Goal: Check status

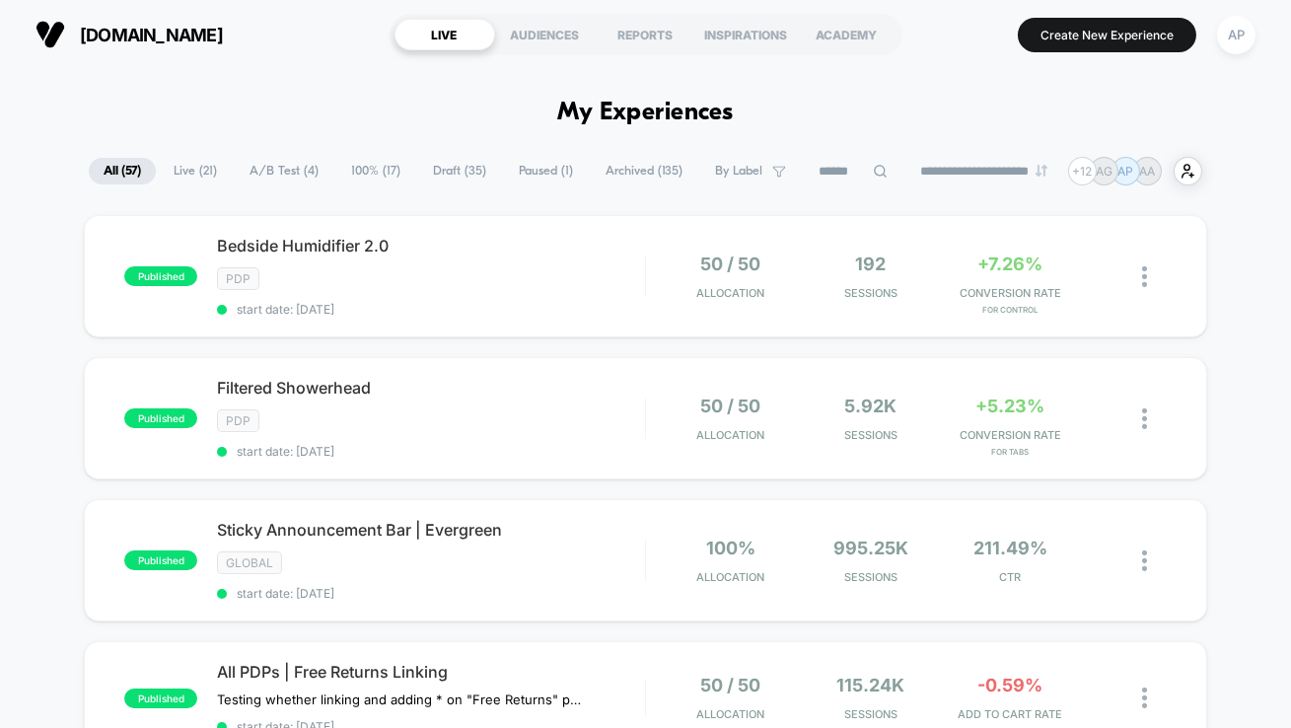
click at [545, 174] on span "Paused ( 1 )" at bounding box center [546, 171] width 84 height 27
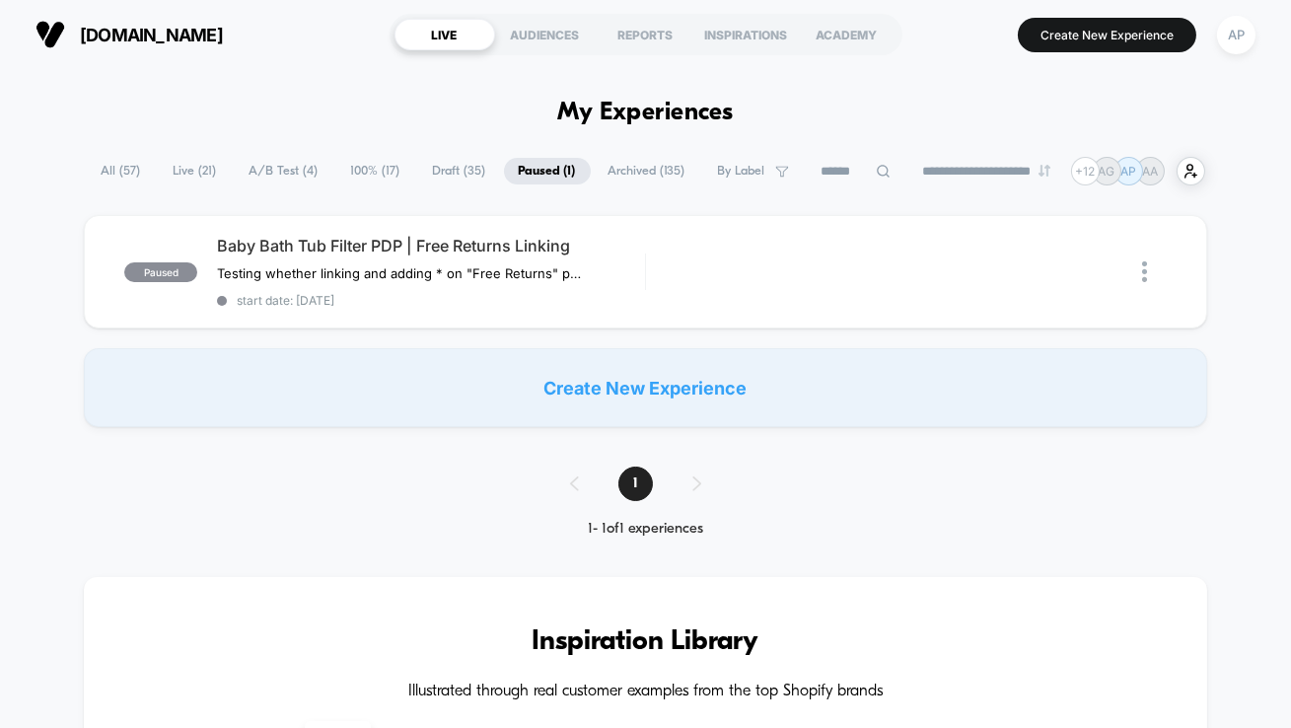
click at [355, 167] on span "100% ( 17 )" at bounding box center [375, 171] width 79 height 27
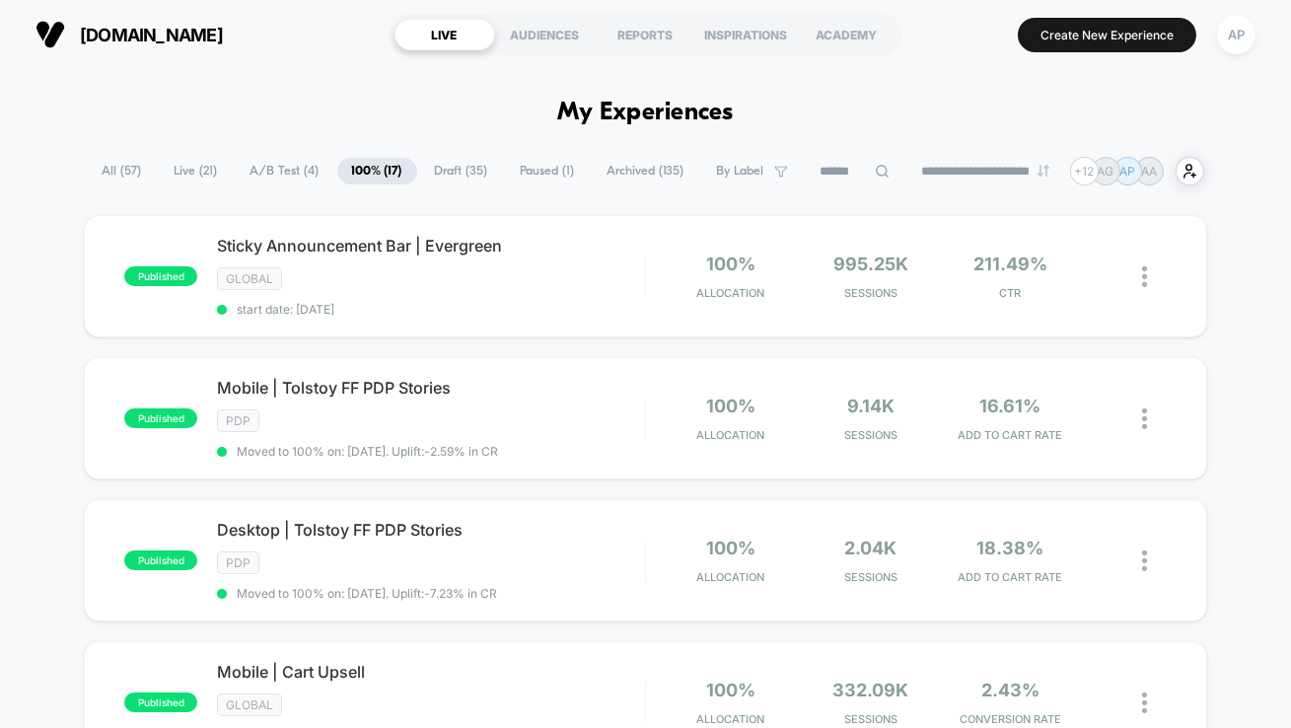
click at [456, 177] on span "Draft ( 35 )" at bounding box center [461, 171] width 83 height 27
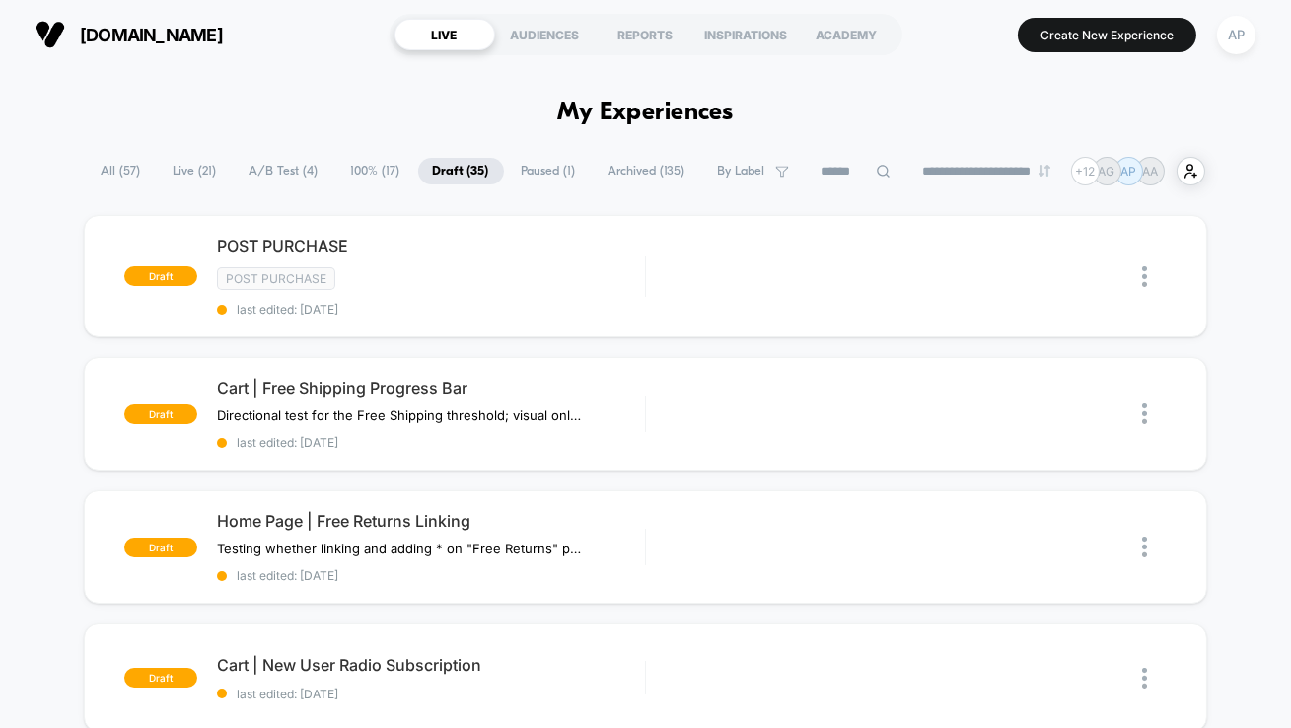
click at [627, 171] on span "Archived ( 135 )" at bounding box center [647, 171] width 107 height 27
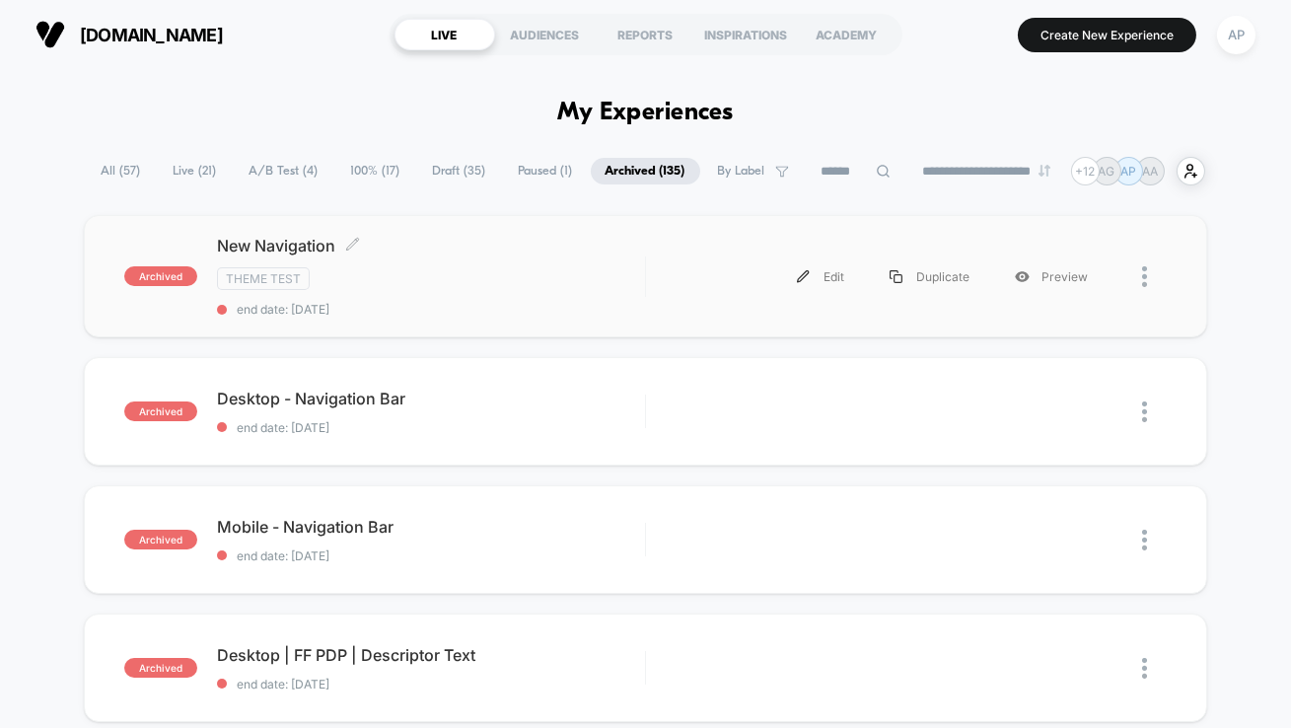
click at [556, 271] on div "Theme Test" at bounding box center [431, 278] width 428 height 23
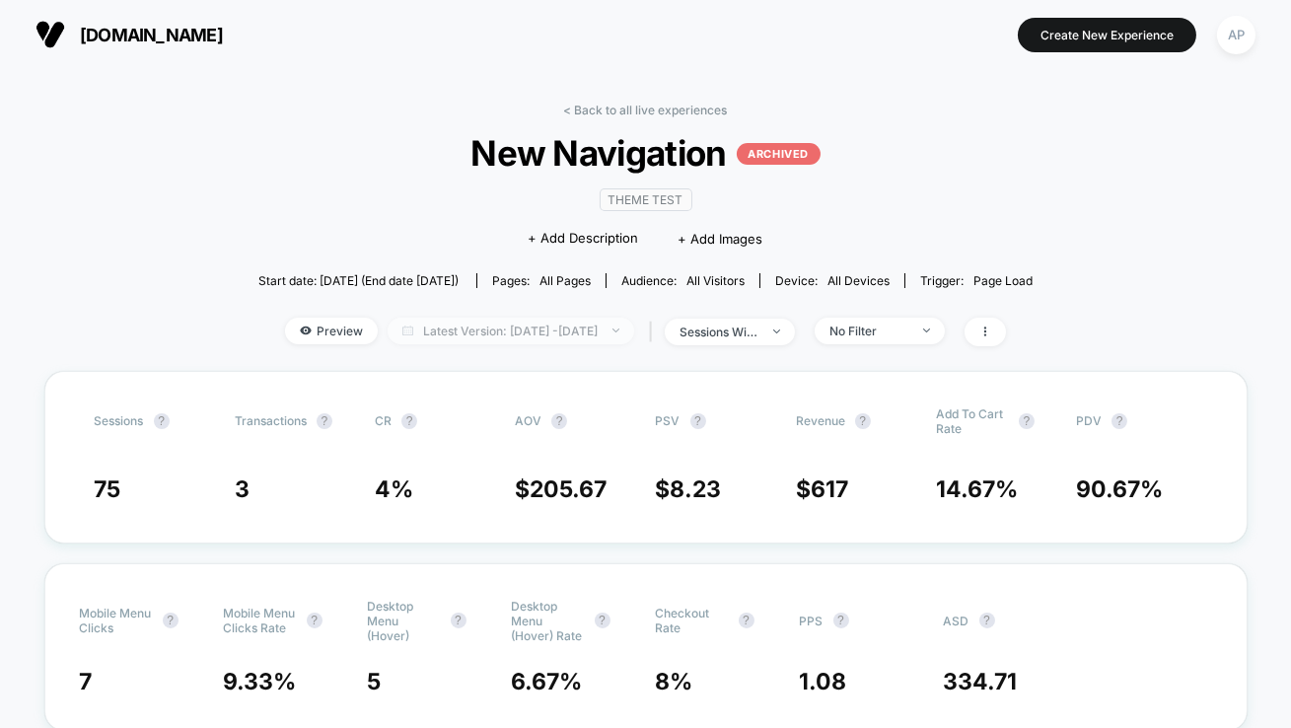
click at [553, 335] on span "Latest Version: [DATE] - [DATE]" at bounding box center [511, 331] width 247 height 27
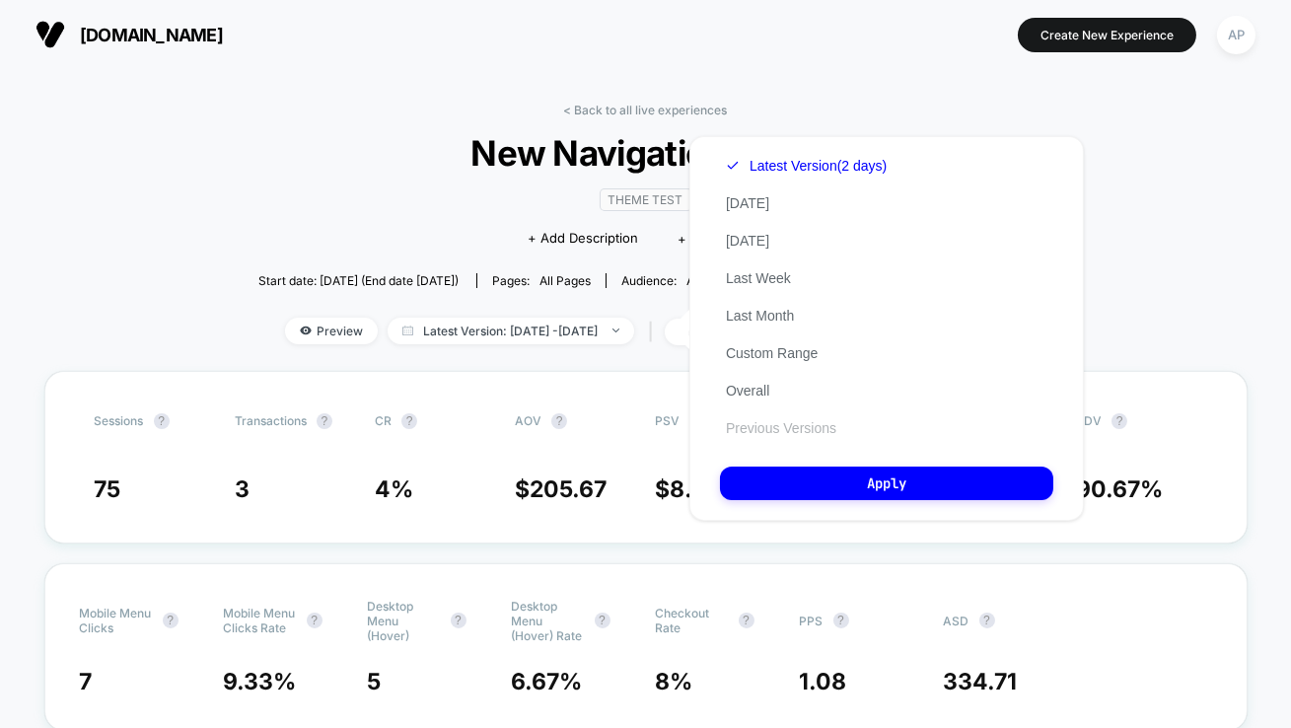
click at [744, 434] on button "Previous Versions" at bounding box center [781, 428] width 122 height 18
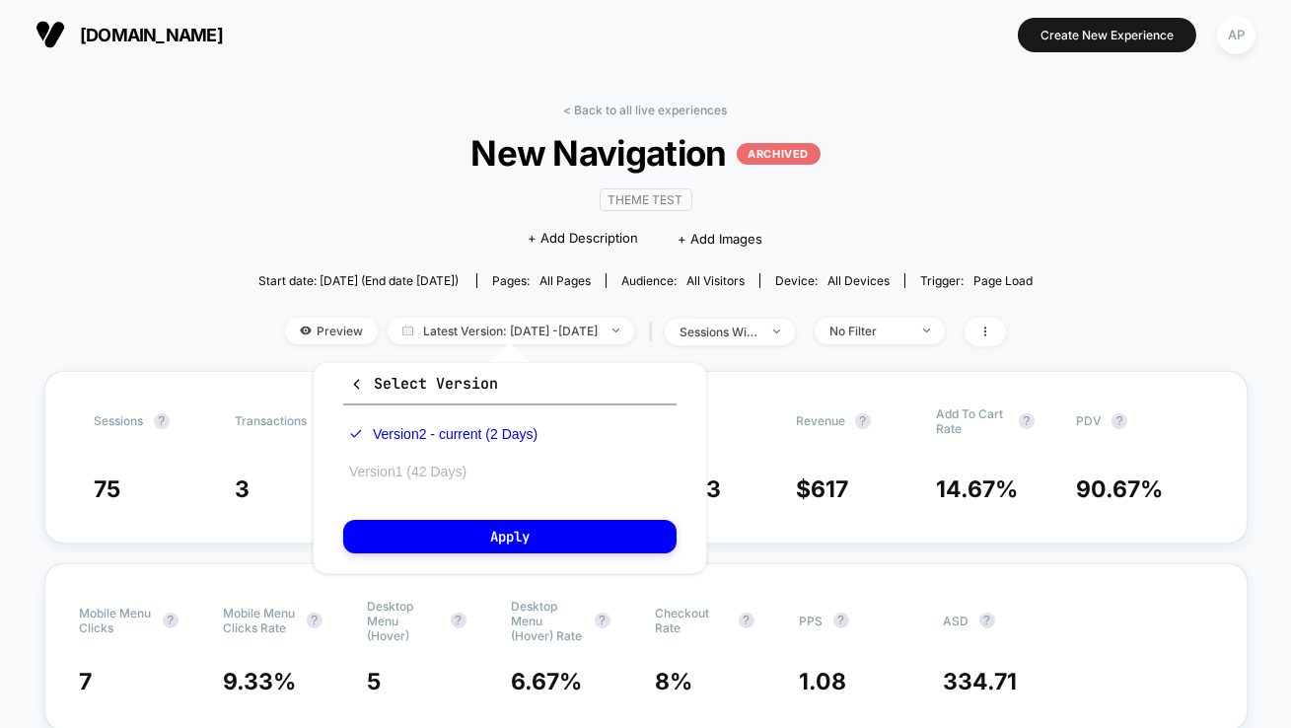
click at [424, 464] on button "Version 1 (42 Days)" at bounding box center [407, 472] width 129 height 18
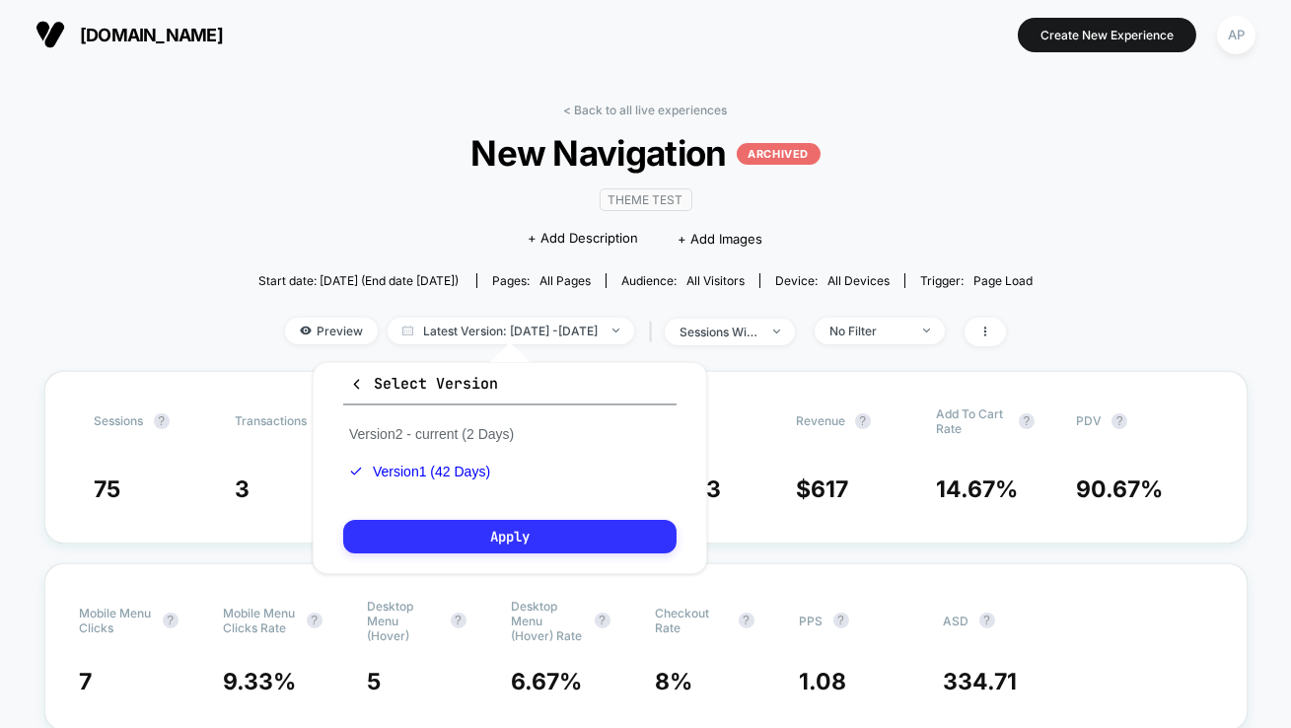
click at [482, 533] on button "Apply" at bounding box center [509, 537] width 333 height 34
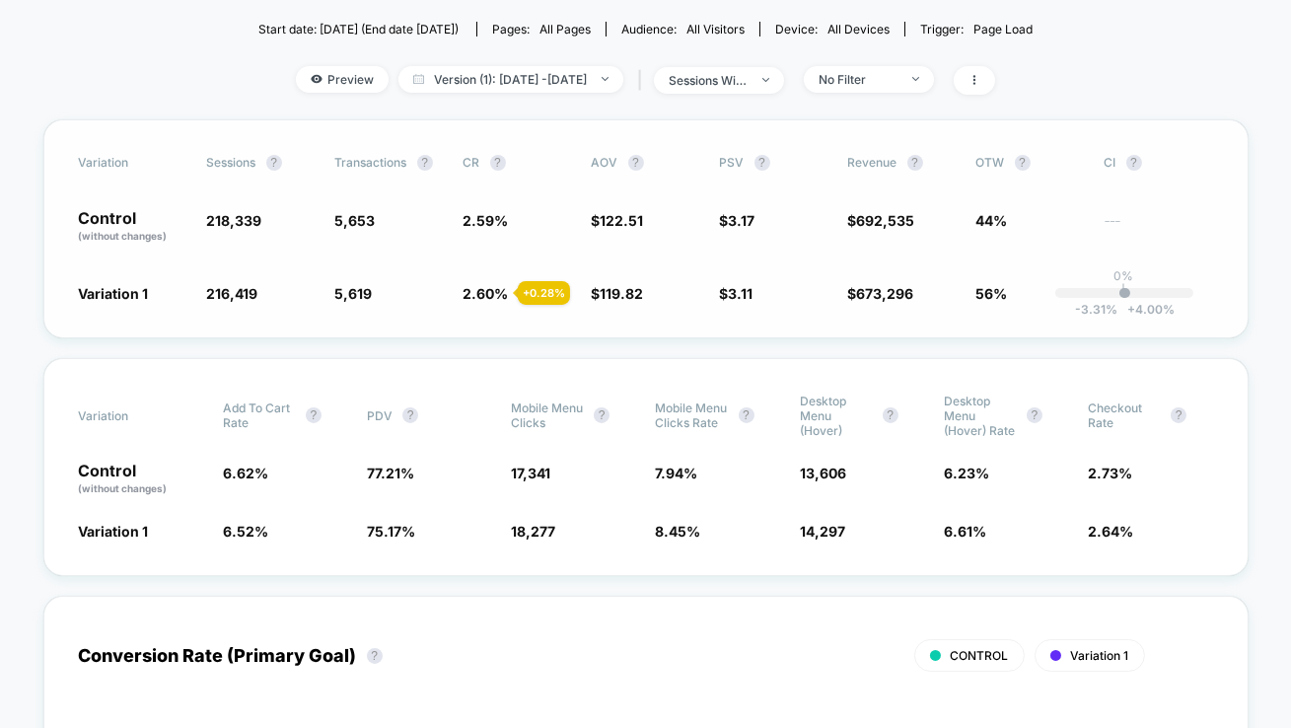
scroll to position [253, 0]
click at [883, 79] on div "No Filter" at bounding box center [858, 78] width 79 height 15
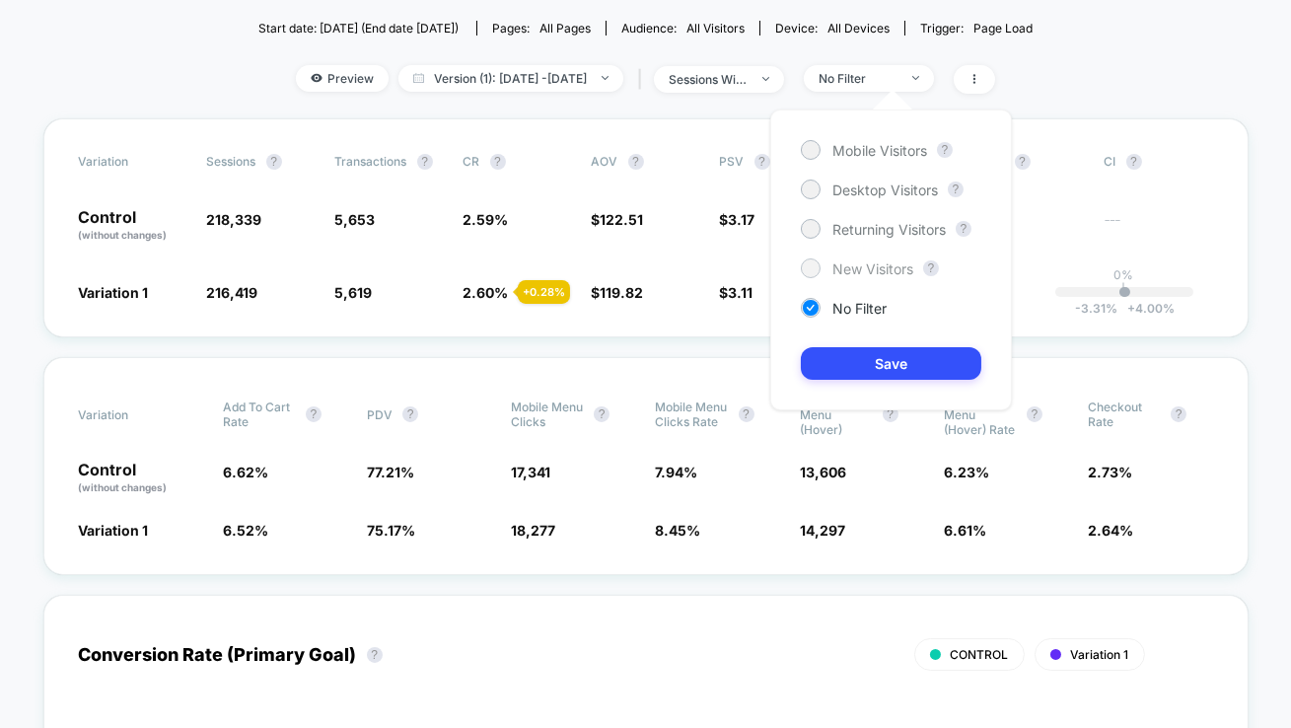
click at [843, 268] on span "New Visitors" at bounding box center [872, 268] width 81 height 17
click at [843, 347] on button "Save" at bounding box center [891, 363] width 180 height 33
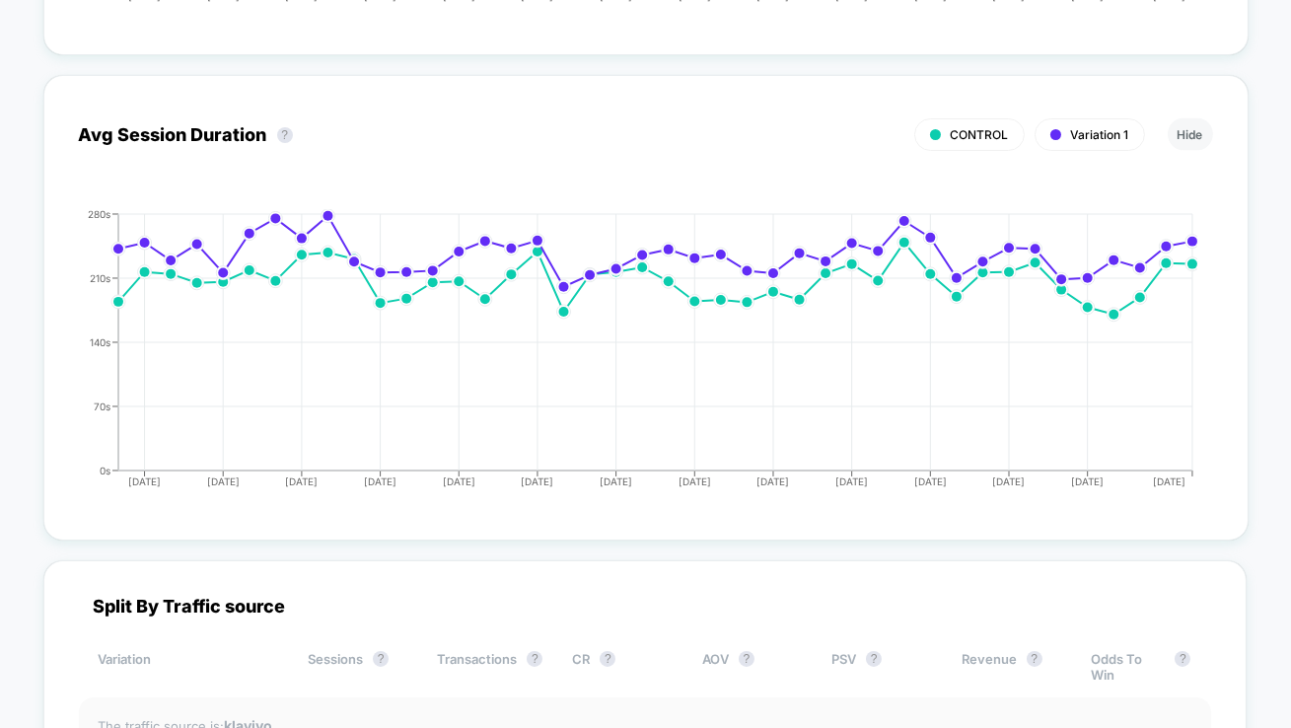
scroll to position [6658, 0]
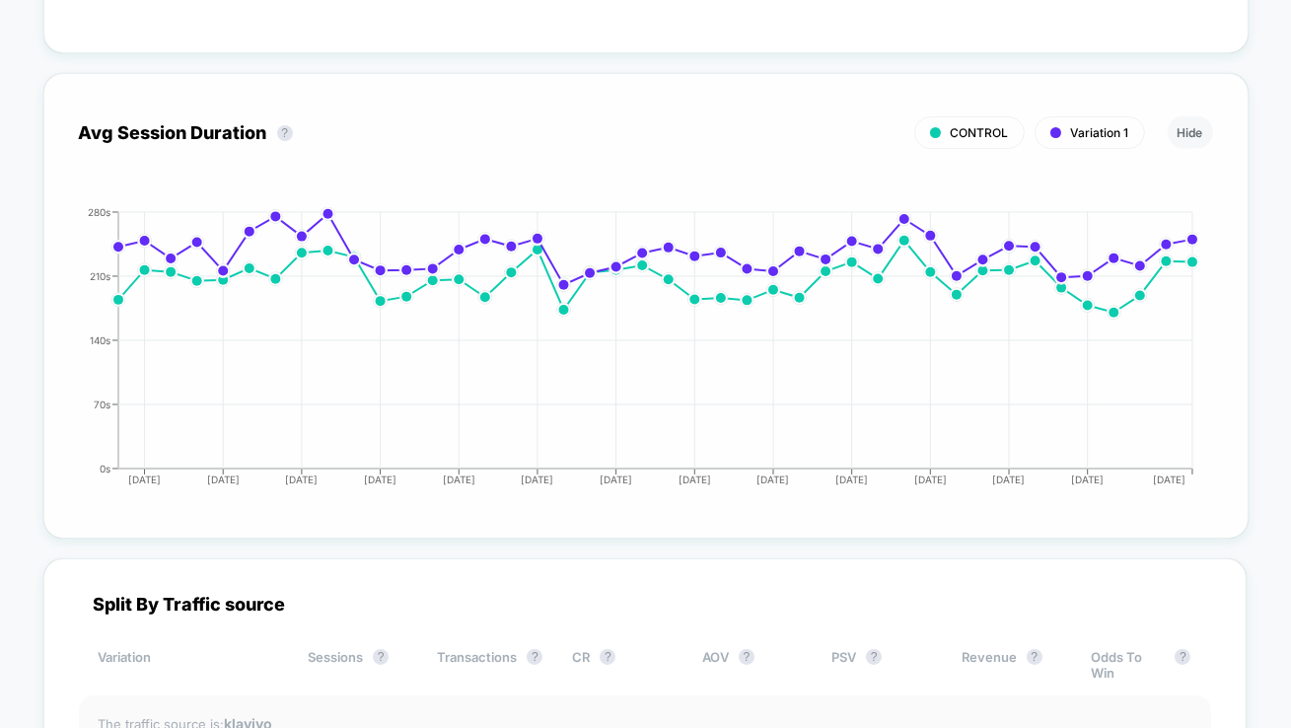
click at [977, 108] on div "Avg Session Duration ? CONTROL Variation 1 Hide" at bounding box center [646, 132] width 1134 height 49
click at [977, 125] on span "CONTROL" at bounding box center [980, 132] width 58 height 15
click at [987, 125] on span "CONTROL" at bounding box center [980, 132] width 58 height 15
click at [1060, 119] on div "Variation 1" at bounding box center [1090, 132] width 110 height 33
click at [1060, 117] on div "Variation 1" at bounding box center [1090, 132] width 110 height 33
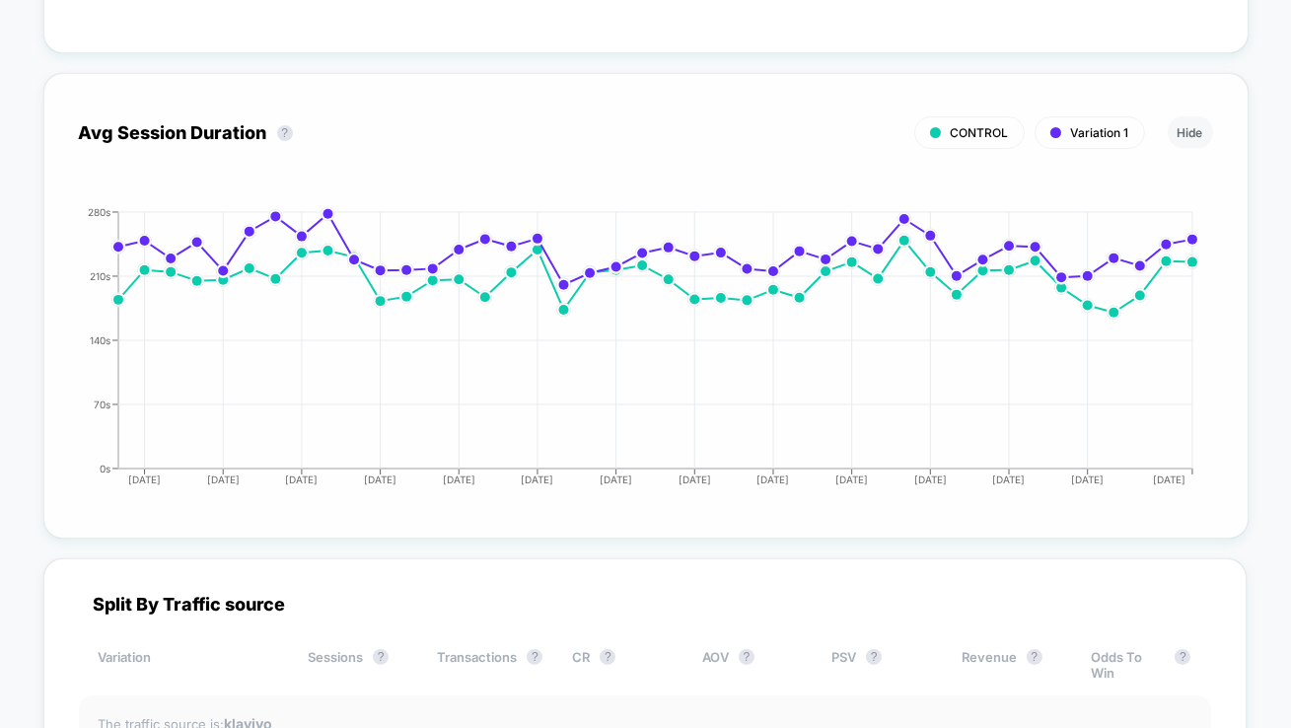
click at [1060, 116] on div "Variation 1" at bounding box center [1090, 132] width 110 height 33
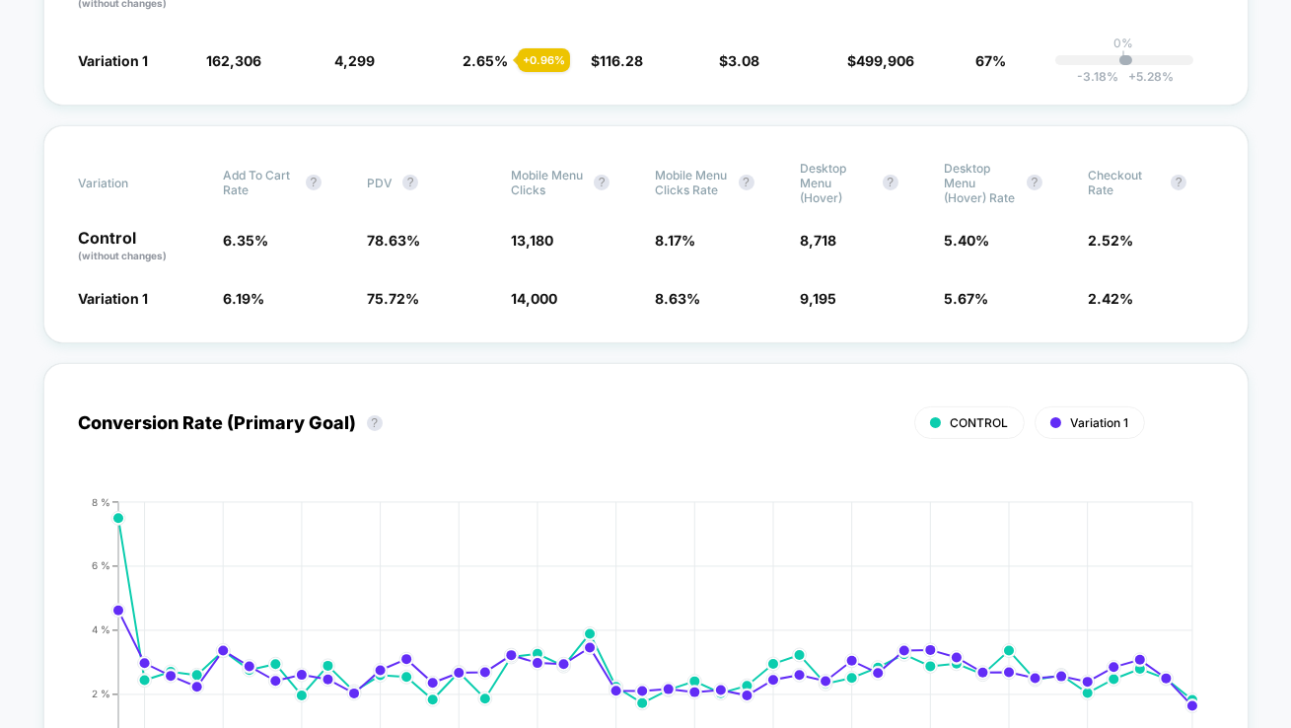
scroll to position [0, 0]
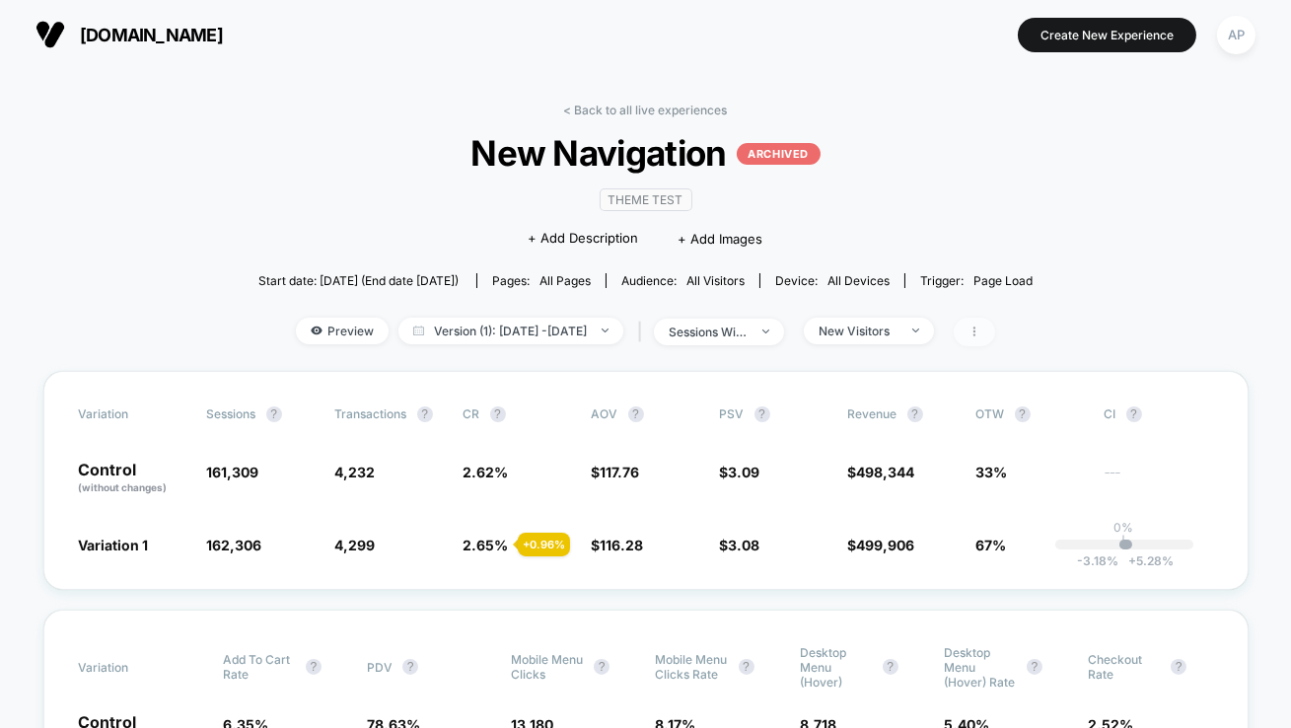
click at [995, 333] on span at bounding box center [974, 332] width 41 height 29
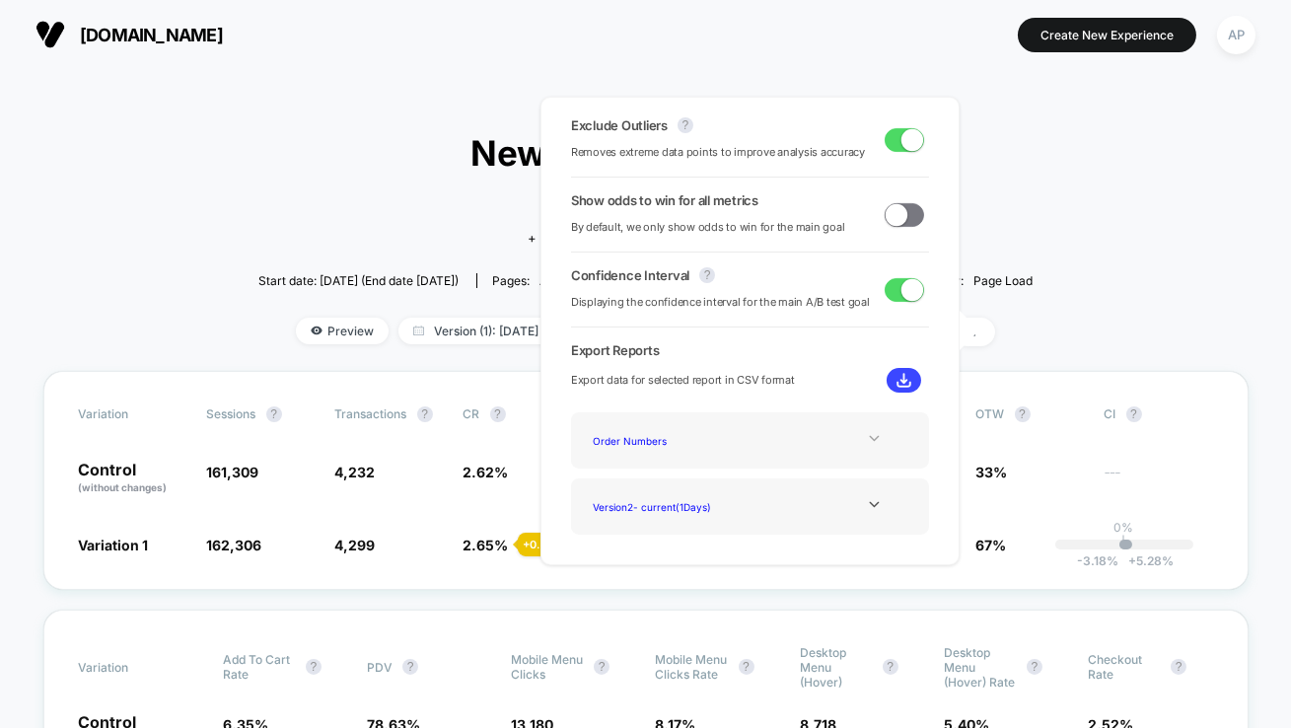
click at [869, 438] on icon at bounding box center [874, 438] width 15 height 15
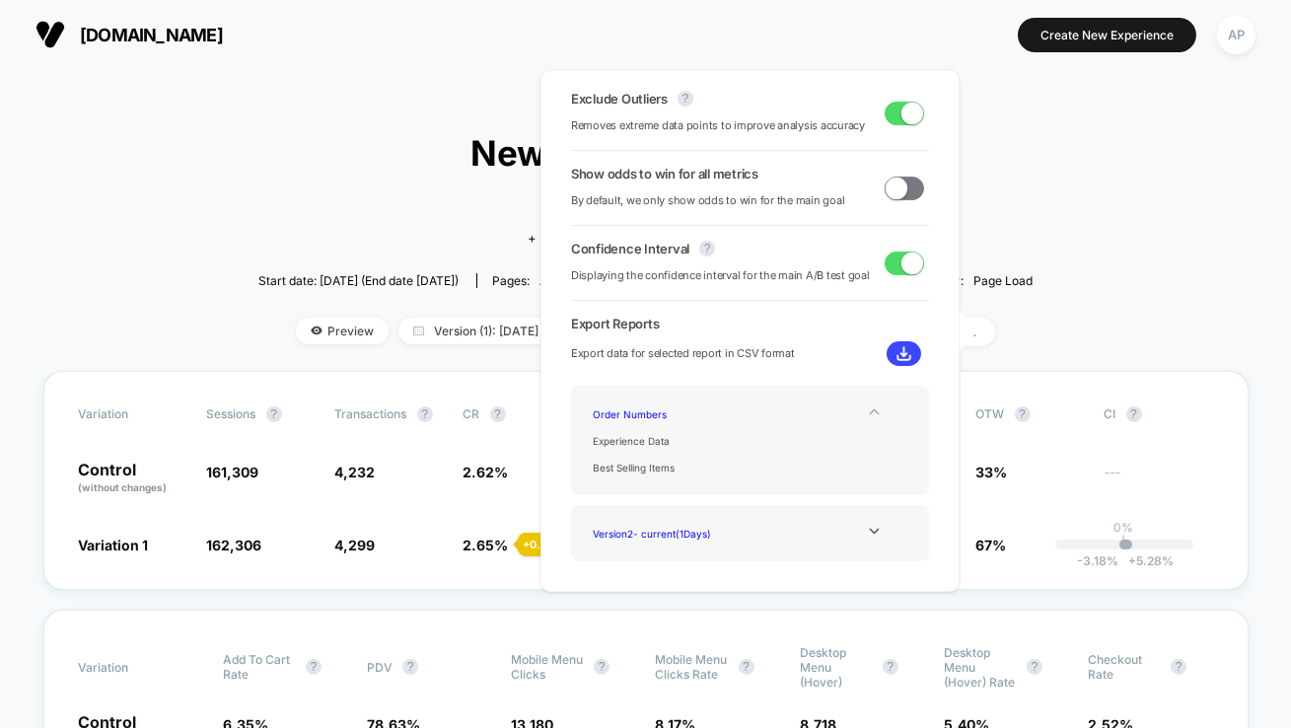
click at [870, 411] on icon at bounding box center [874, 412] width 10 height 6
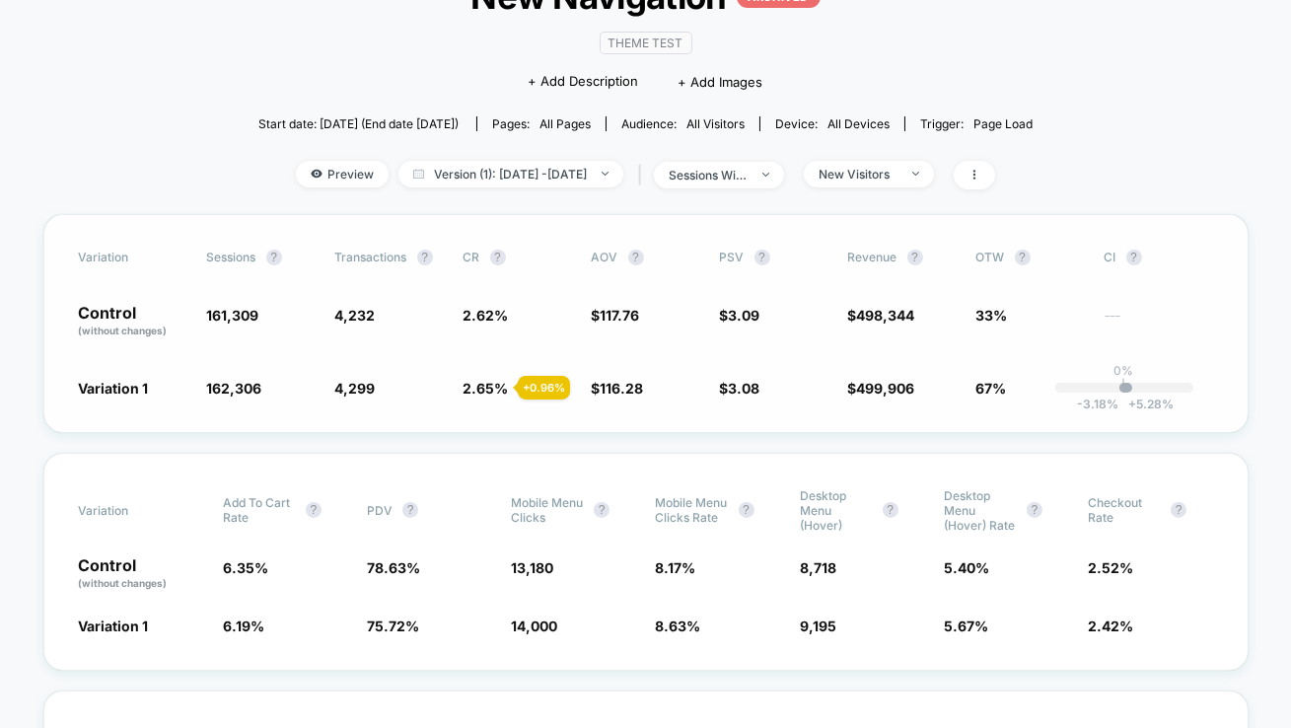
scroll to position [138, 0]
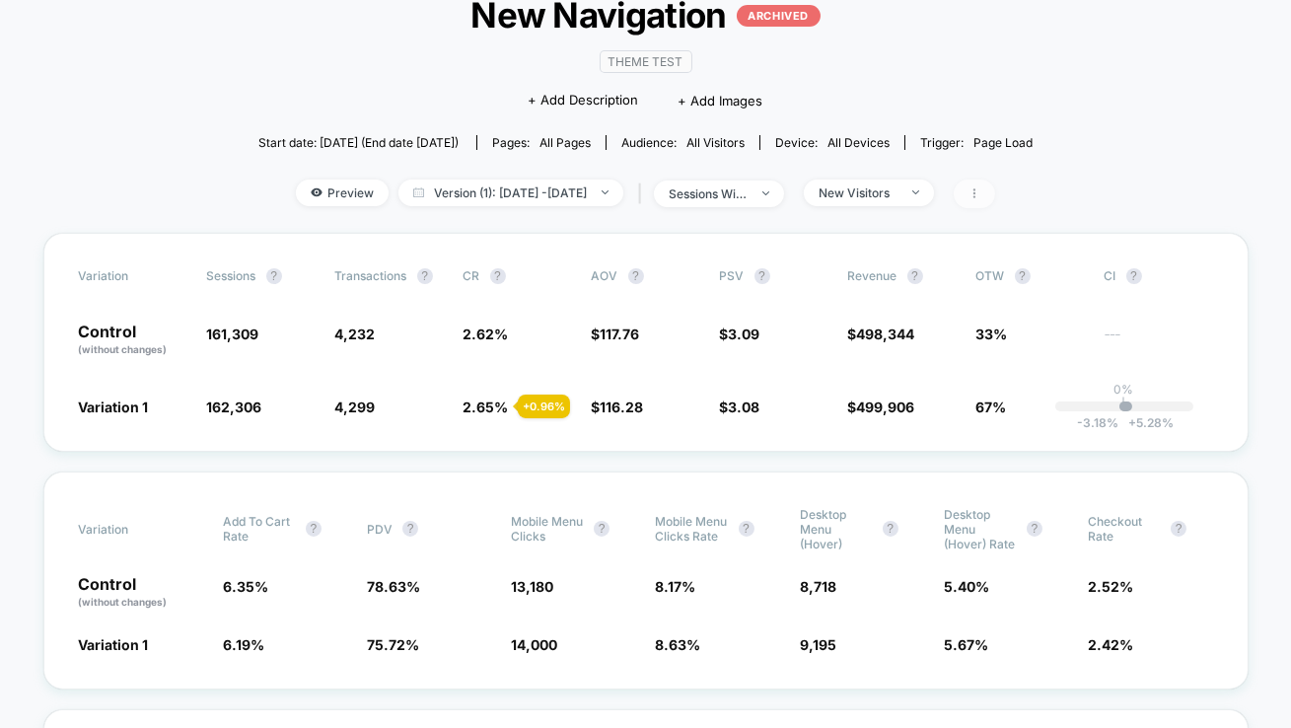
click at [980, 195] on icon at bounding box center [975, 193] width 12 height 12
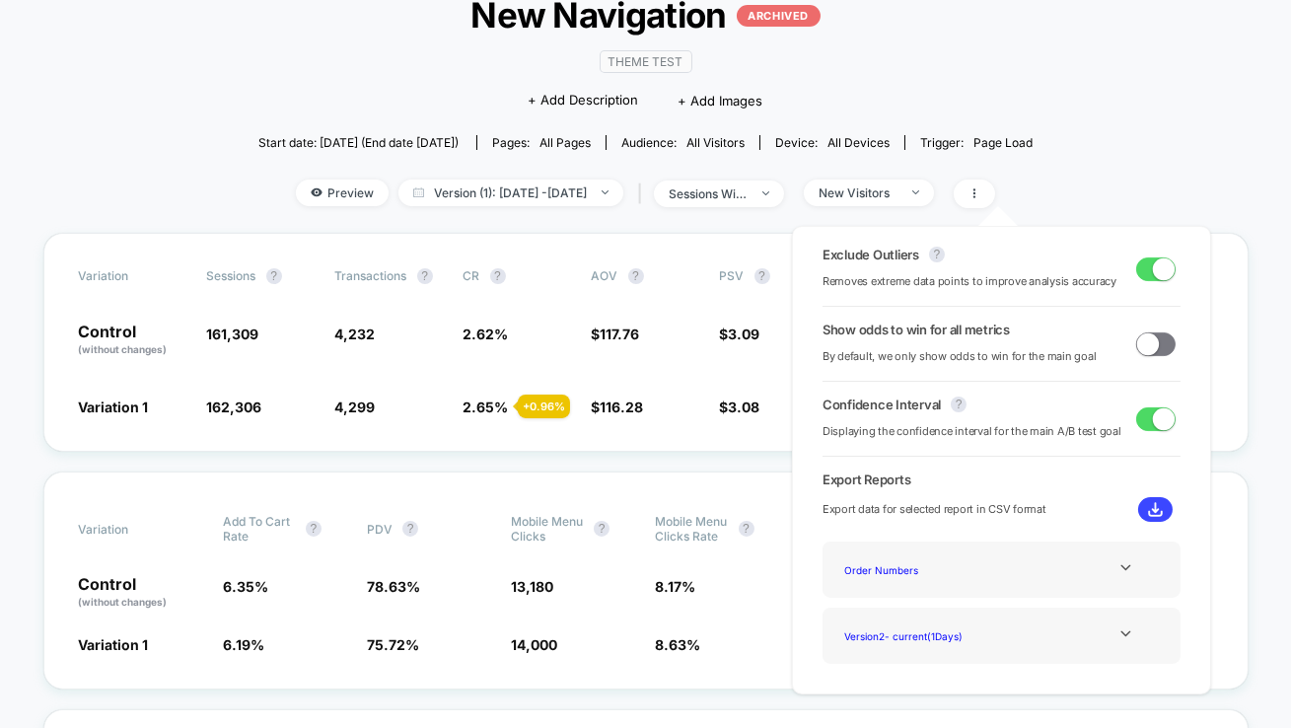
click at [1150, 346] on span at bounding box center [1148, 343] width 22 height 22
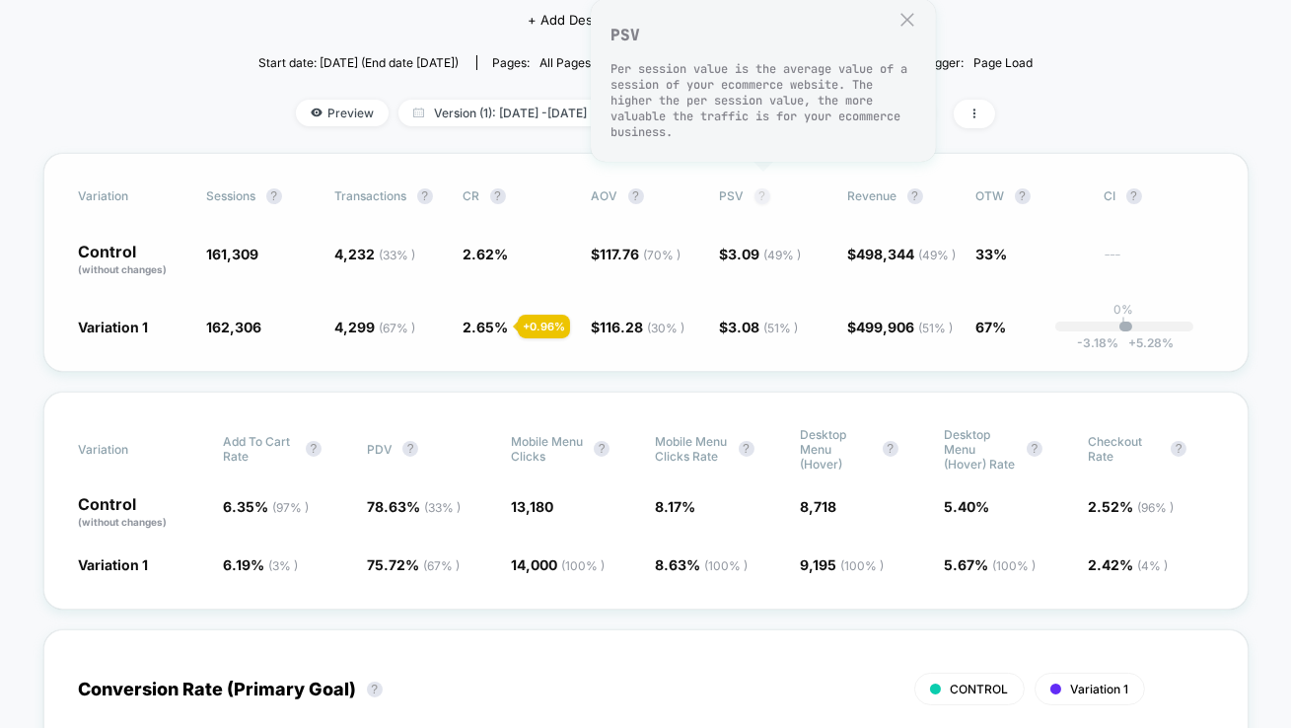
scroll to position [223, 0]
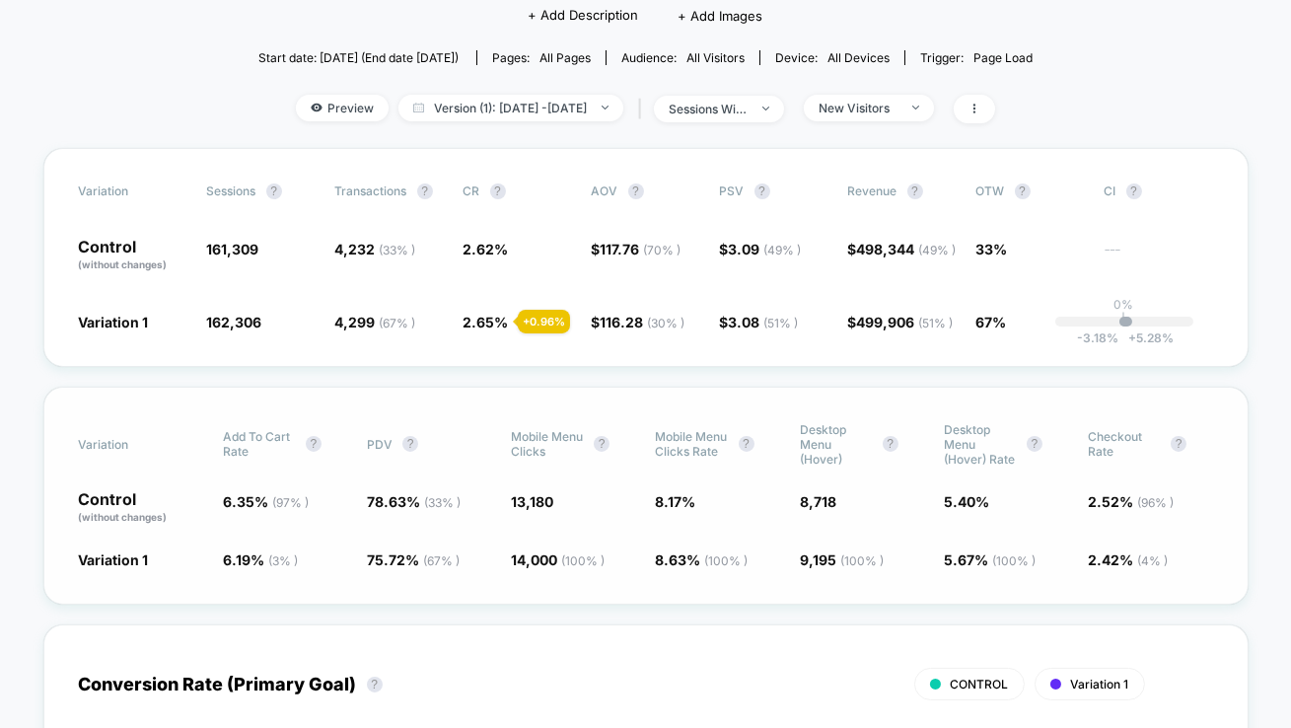
drag, startPoint x: 996, startPoint y: 446, endPoint x: 967, endPoint y: 500, distance: 61.8
click at [968, 500] on div "Variation Add To Cart Rate ? PDV ? Mobile Menu Clicks ? Mobile Menu Clicks Rate…" at bounding box center [645, 496] width 1205 height 218
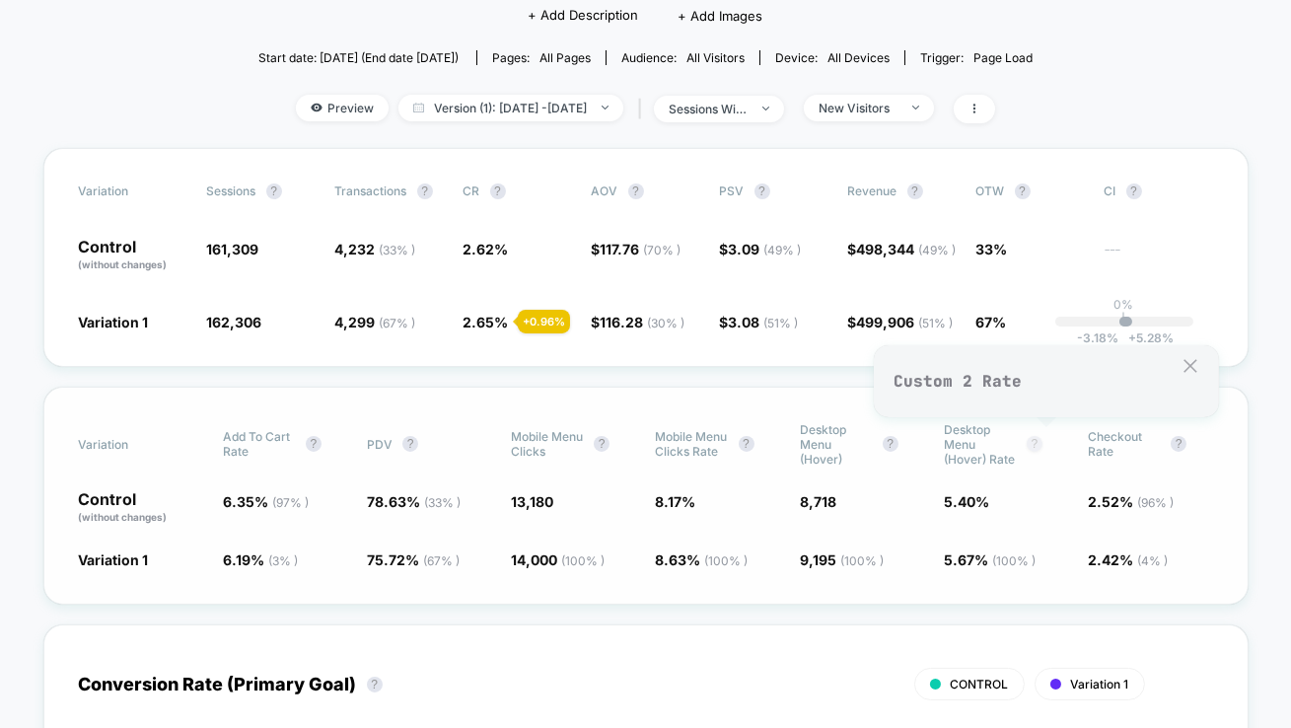
click at [1043, 441] on button "?" at bounding box center [1035, 444] width 16 height 16
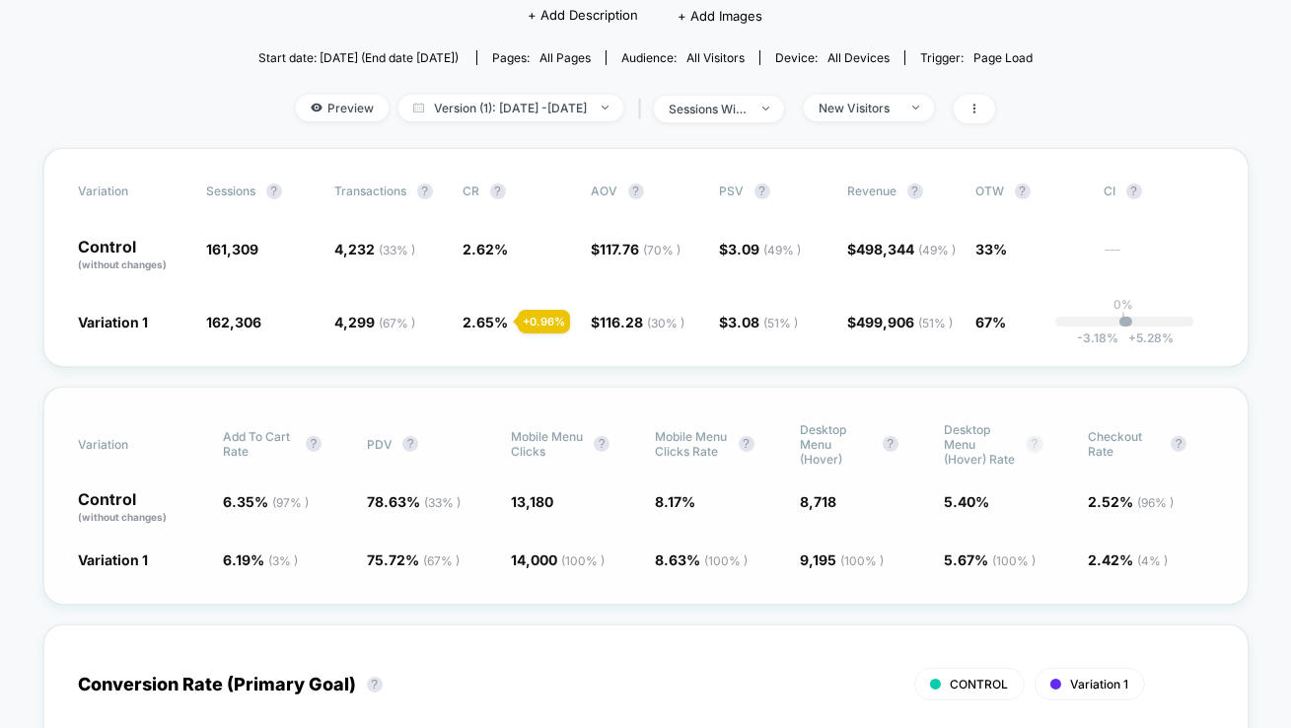
click at [1043, 441] on button "?" at bounding box center [1035, 444] width 16 height 16
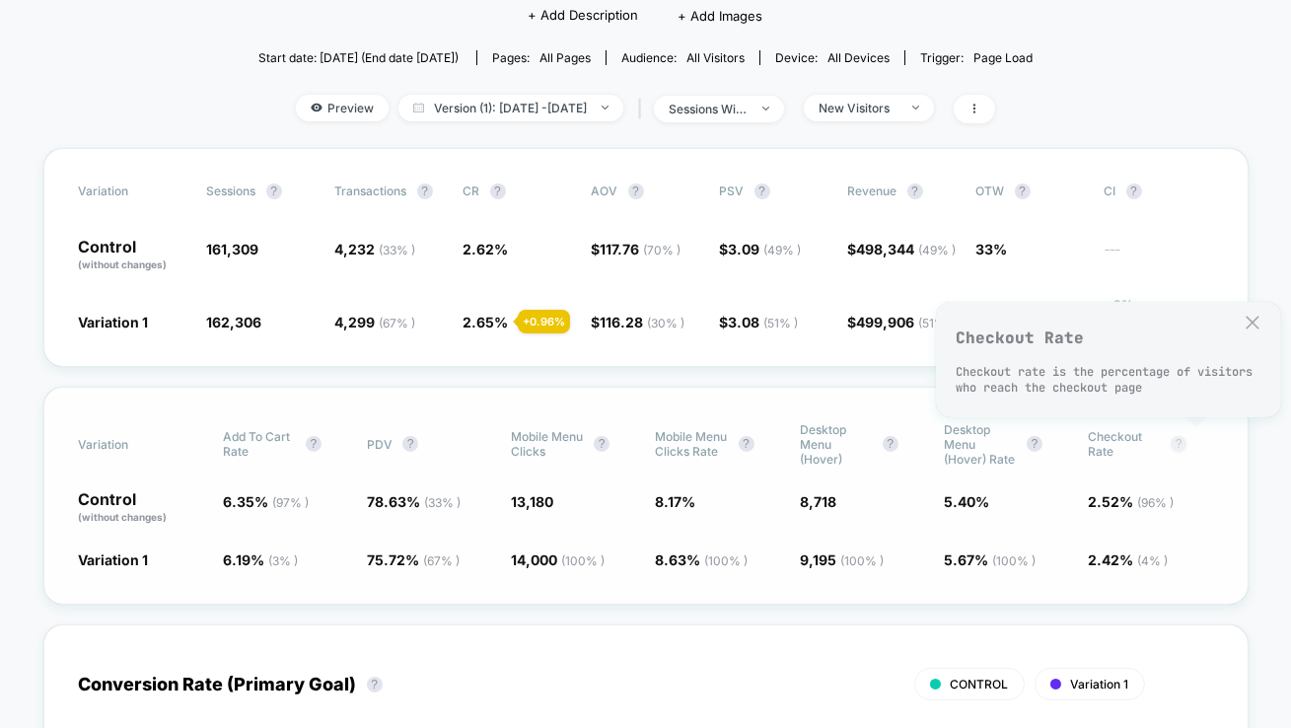
click at [1187, 441] on button "?" at bounding box center [1179, 444] width 16 height 16
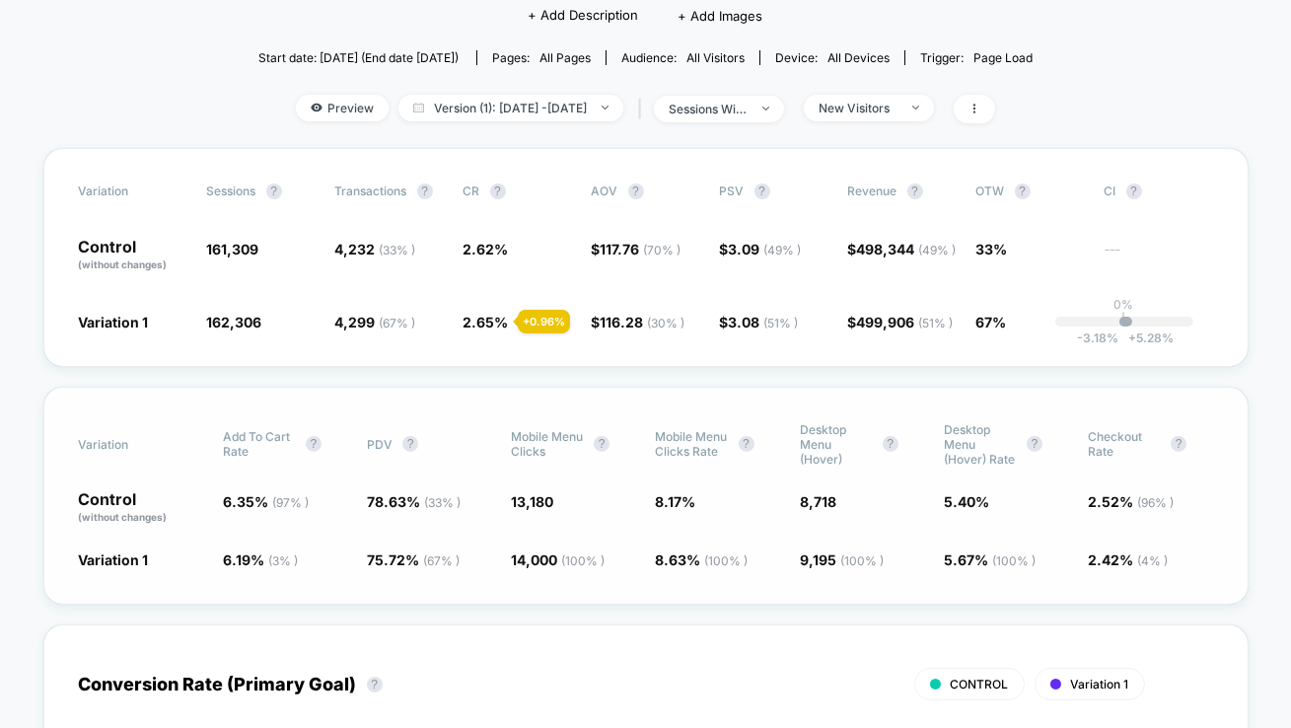
click at [1136, 509] on span "2.52 % ( 96 % )" at bounding box center [1131, 501] width 86 height 17
click at [1123, 509] on span "2.52 % ( 96 % )" at bounding box center [1131, 501] width 86 height 17
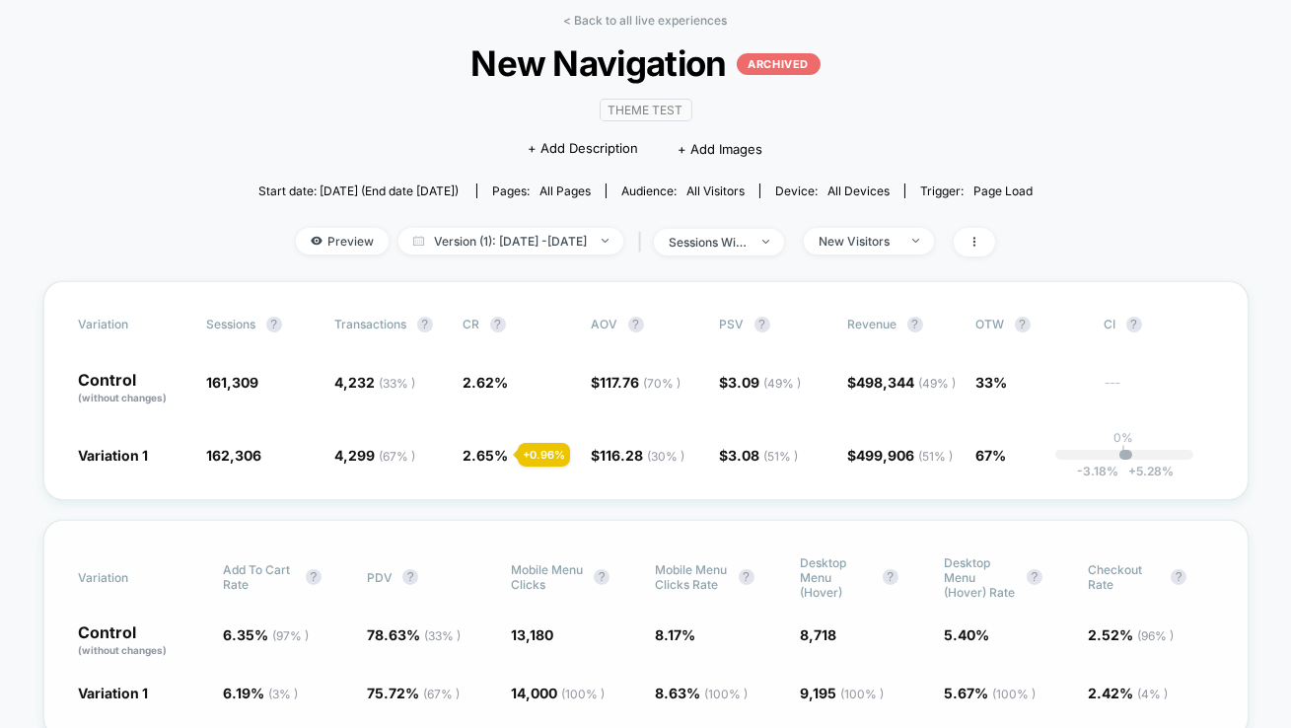
scroll to position [0, 0]
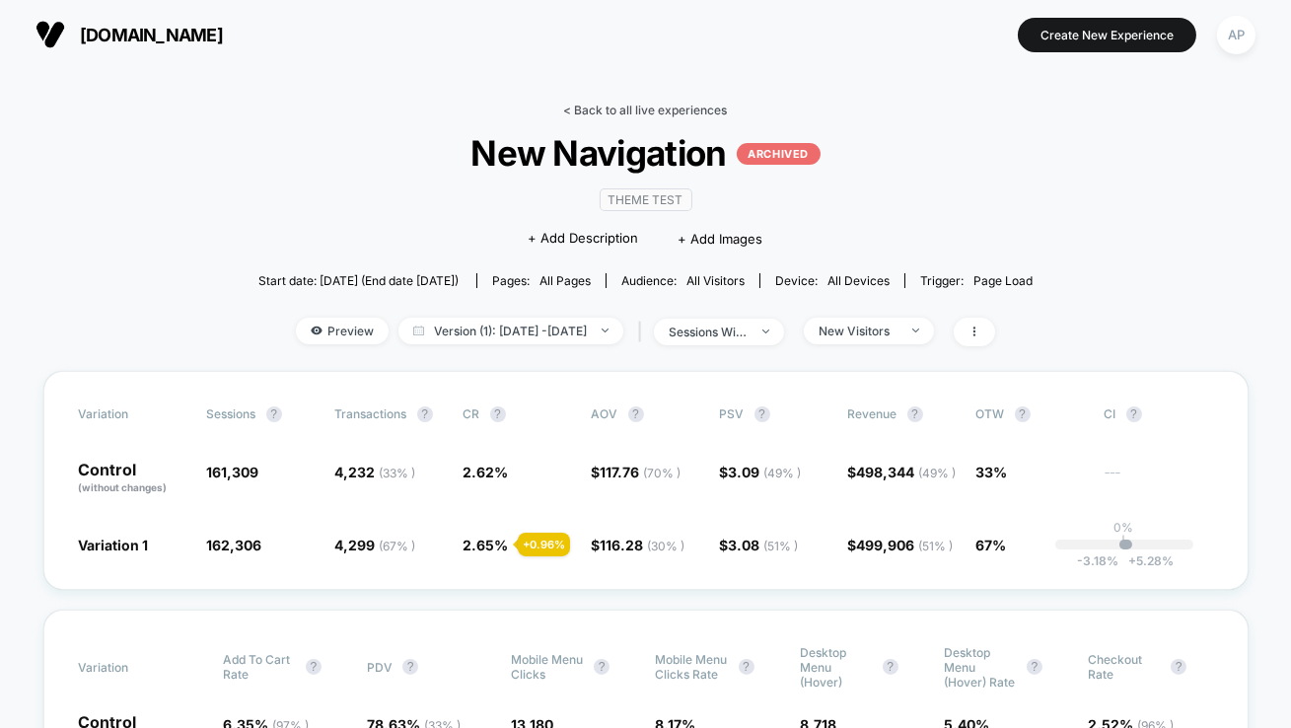
click at [671, 111] on link "< Back to all live experiences" at bounding box center [646, 110] width 164 height 15
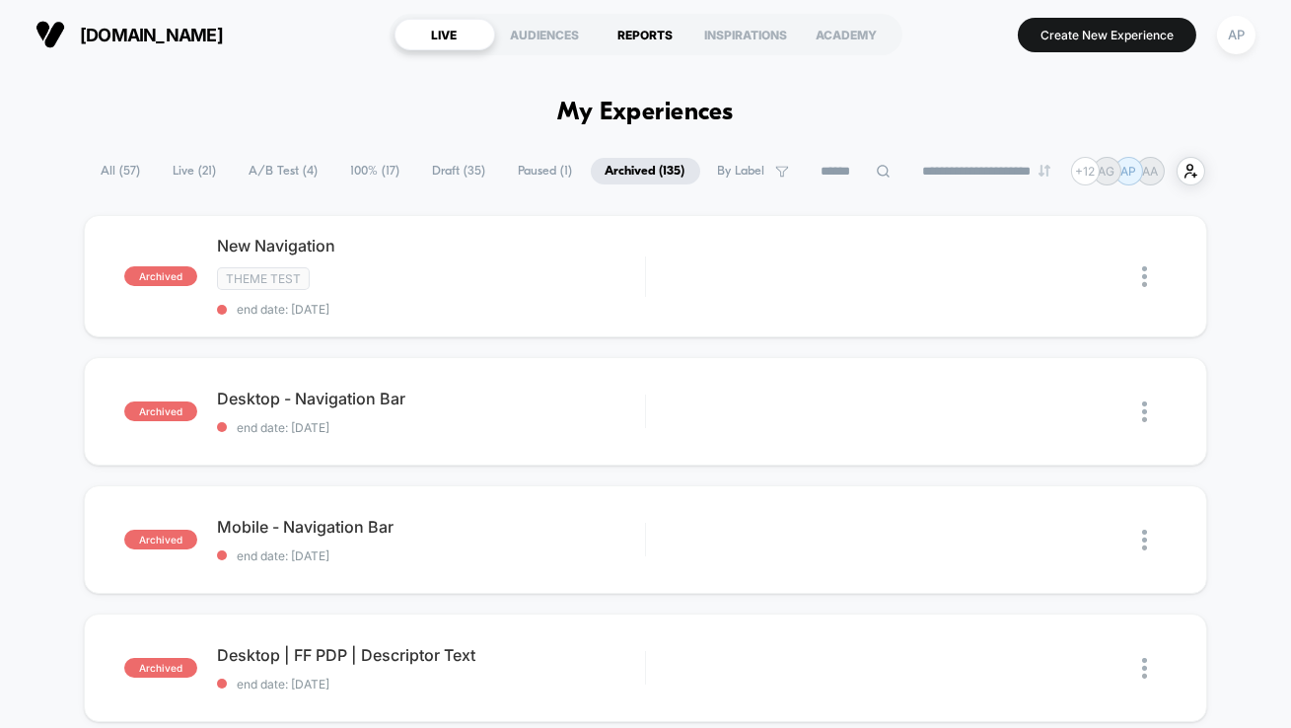
click at [654, 35] on div "REPORTS" at bounding box center [646, 35] width 101 height 32
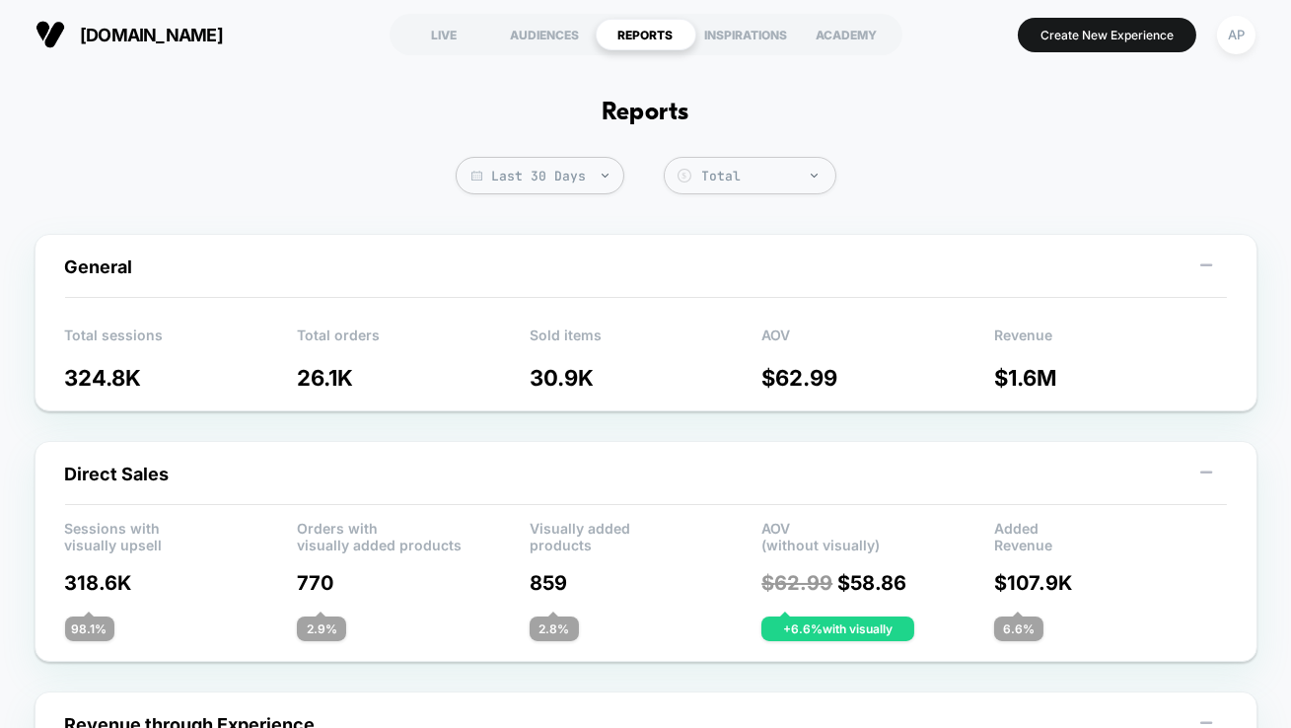
scroll to position [2, 0]
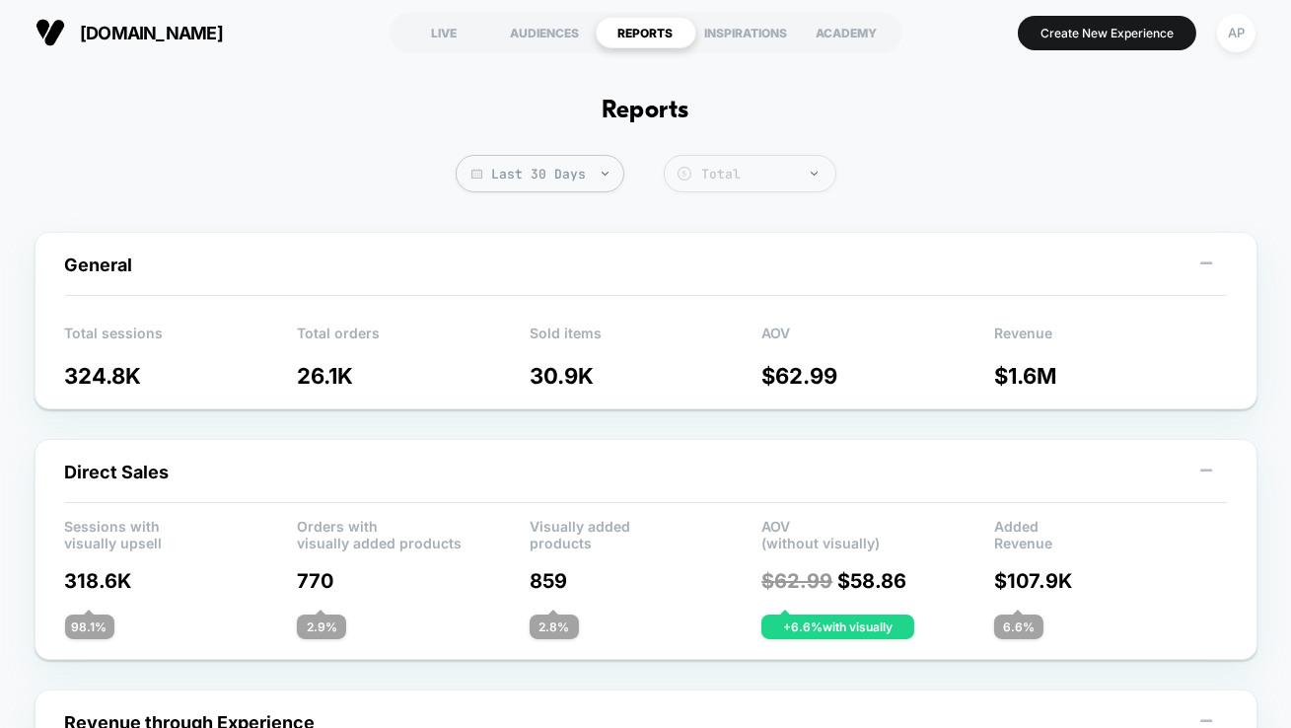
click at [744, 170] on div "Total" at bounding box center [763, 174] width 123 height 17
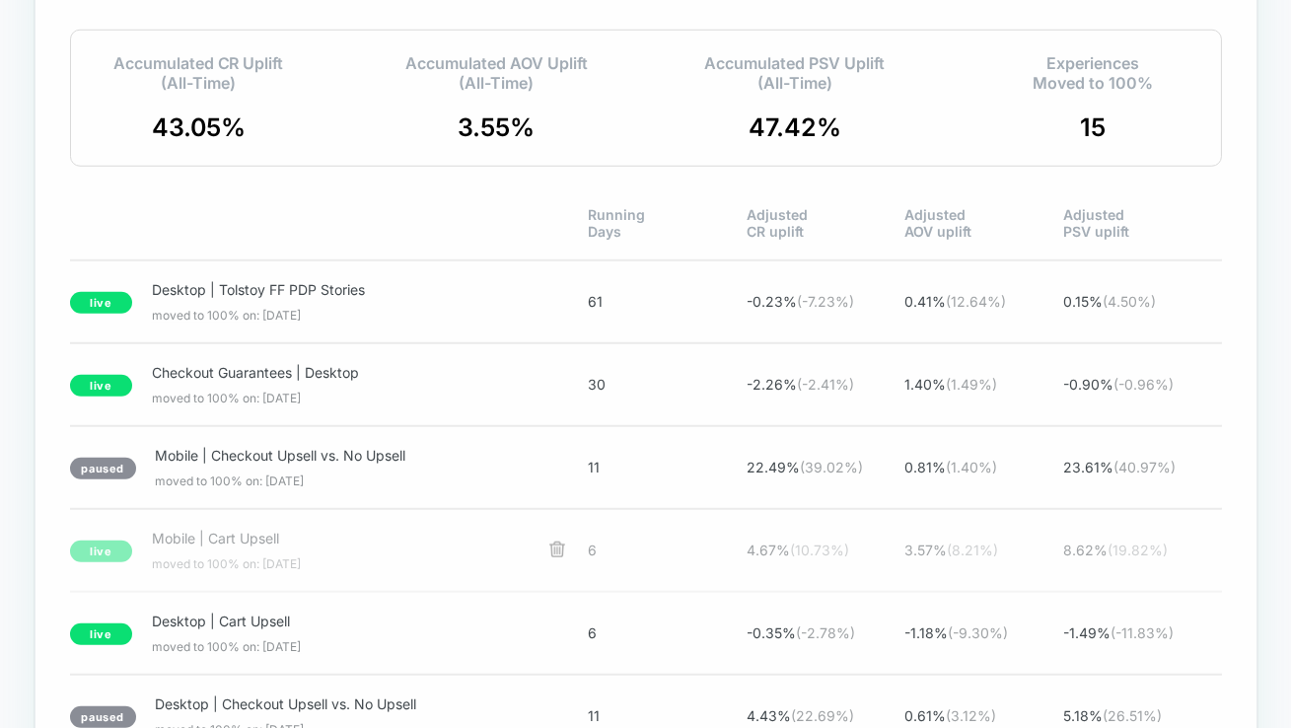
scroll to position [3476, 0]
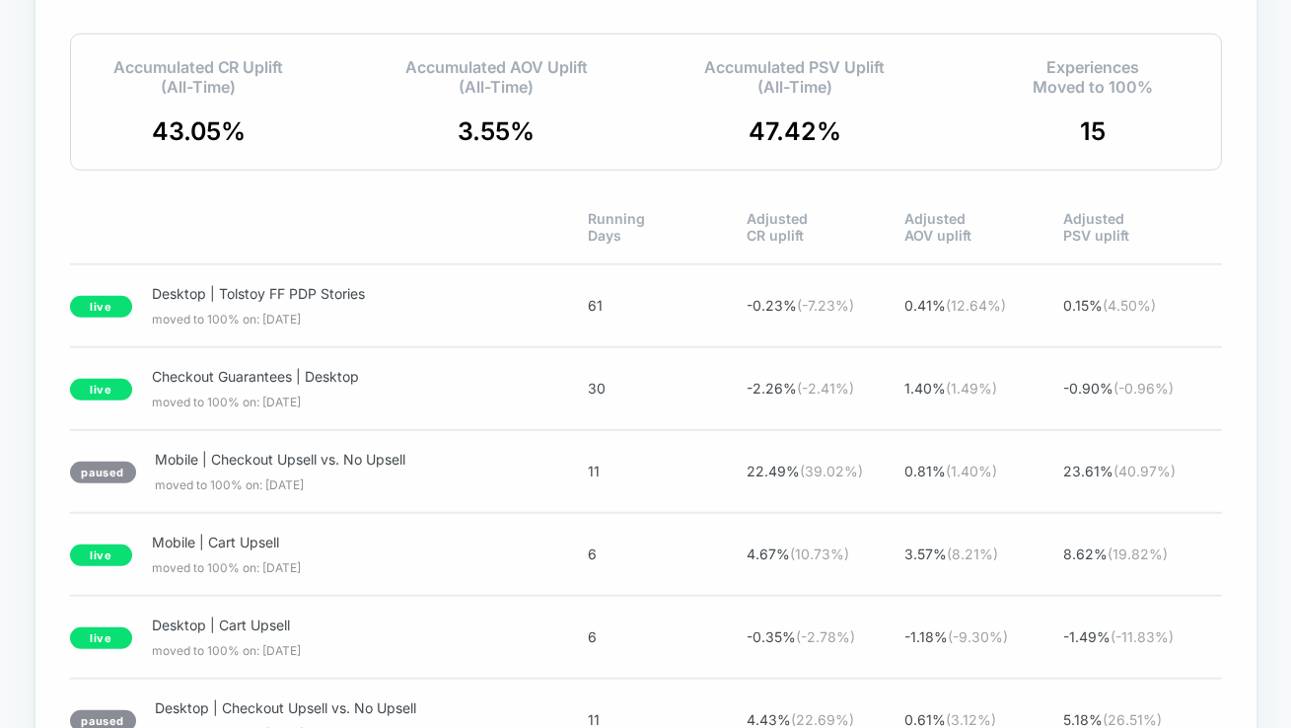
click at [827, 80] on span "Accumulated PSV Uplift (All-Time)" at bounding box center [794, 76] width 180 height 39
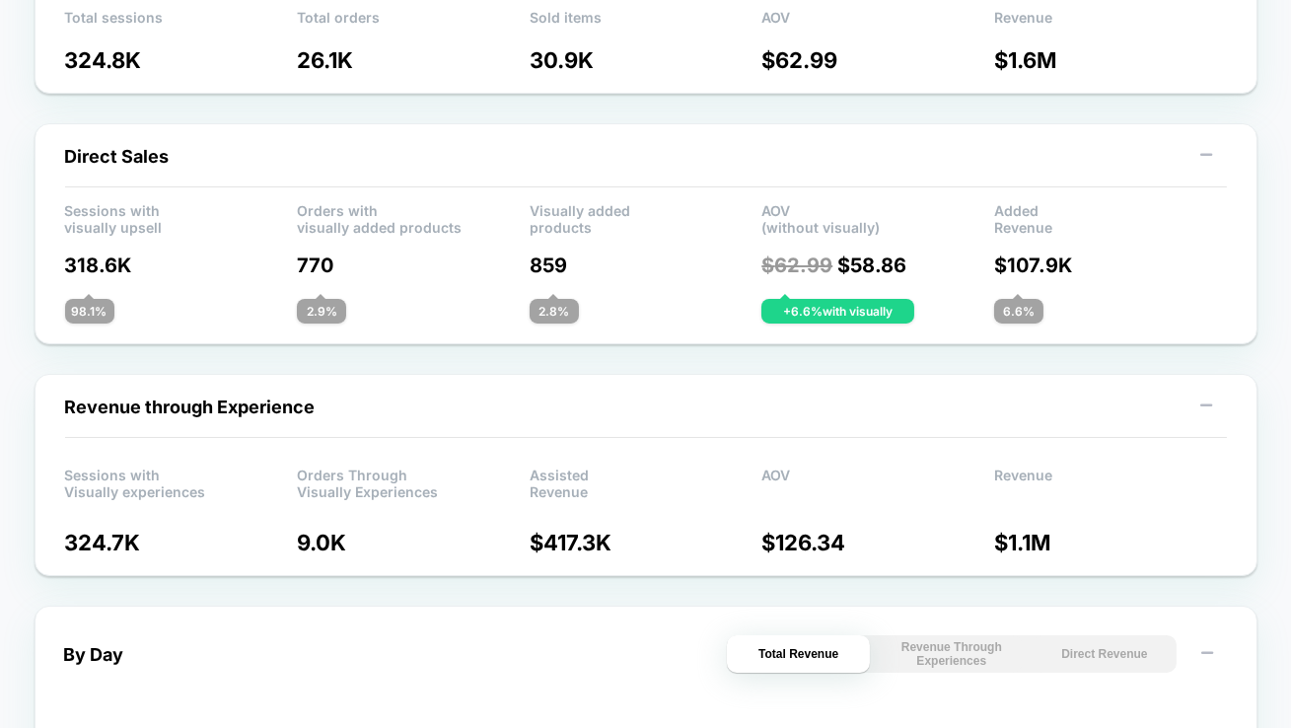
scroll to position [0, 0]
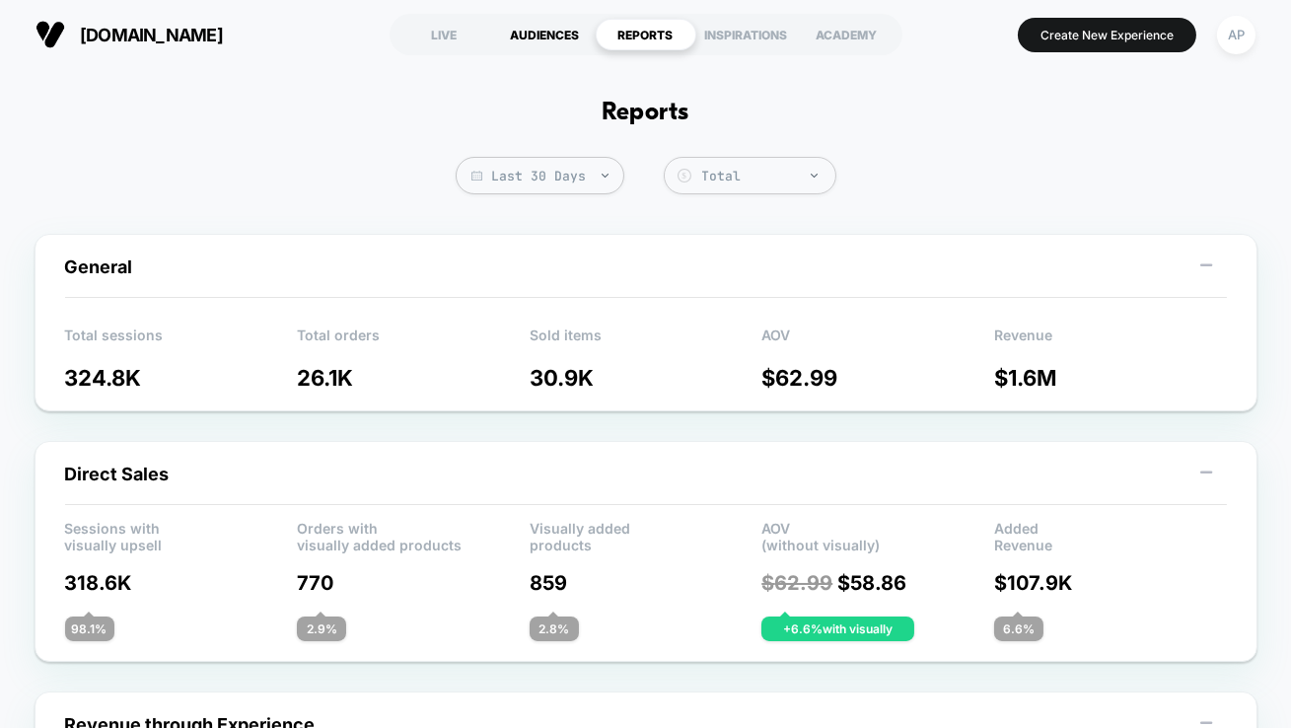
click at [538, 38] on div "AUDIENCES" at bounding box center [545, 35] width 101 height 32
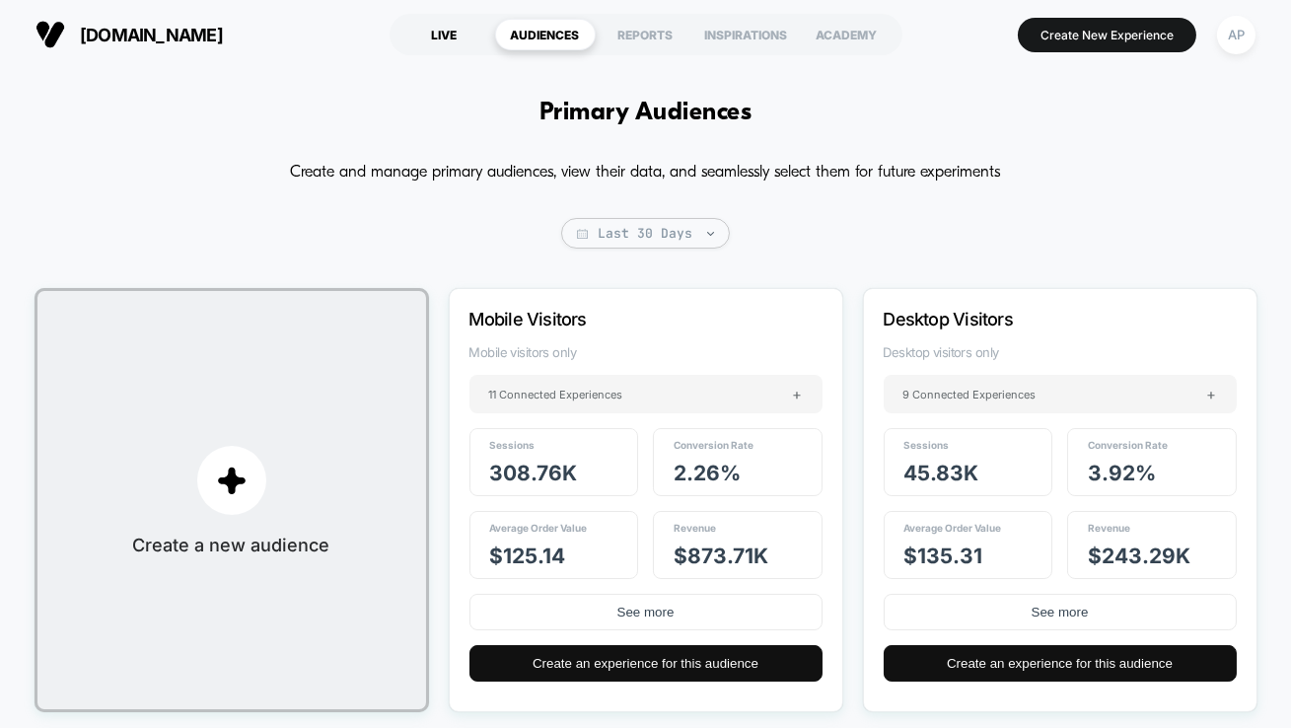
click at [429, 32] on div "LIVE" at bounding box center [445, 35] width 101 height 32
